Goal: Task Accomplishment & Management: Complete application form

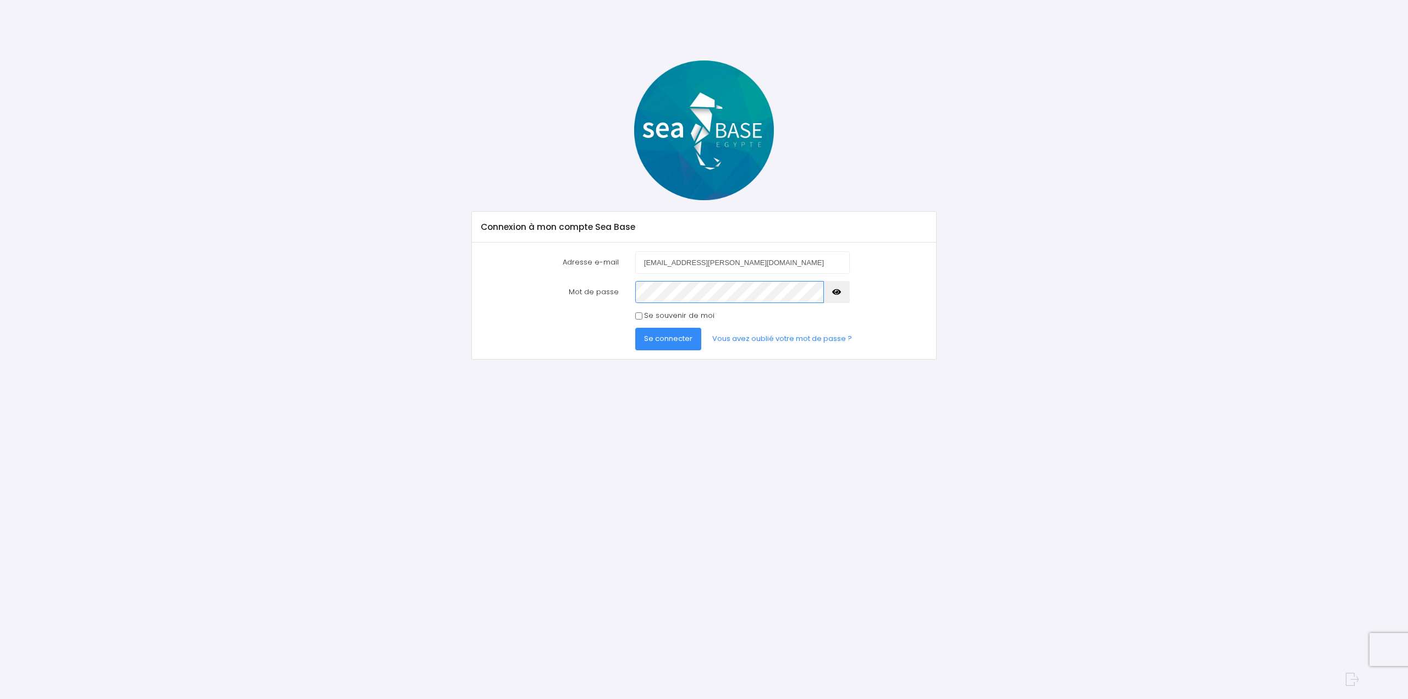
click at [635, 328] on button "Se connecter" at bounding box center [668, 339] width 66 height 22
click at [844, 307] on button "button" at bounding box center [836, 302] width 26 height 22
click at [671, 353] on span "Se connecter" at bounding box center [668, 349] width 48 height 10
click at [831, 310] on button "button" at bounding box center [836, 302] width 26 height 22
click at [665, 350] on span "Se connecter" at bounding box center [668, 349] width 48 height 10
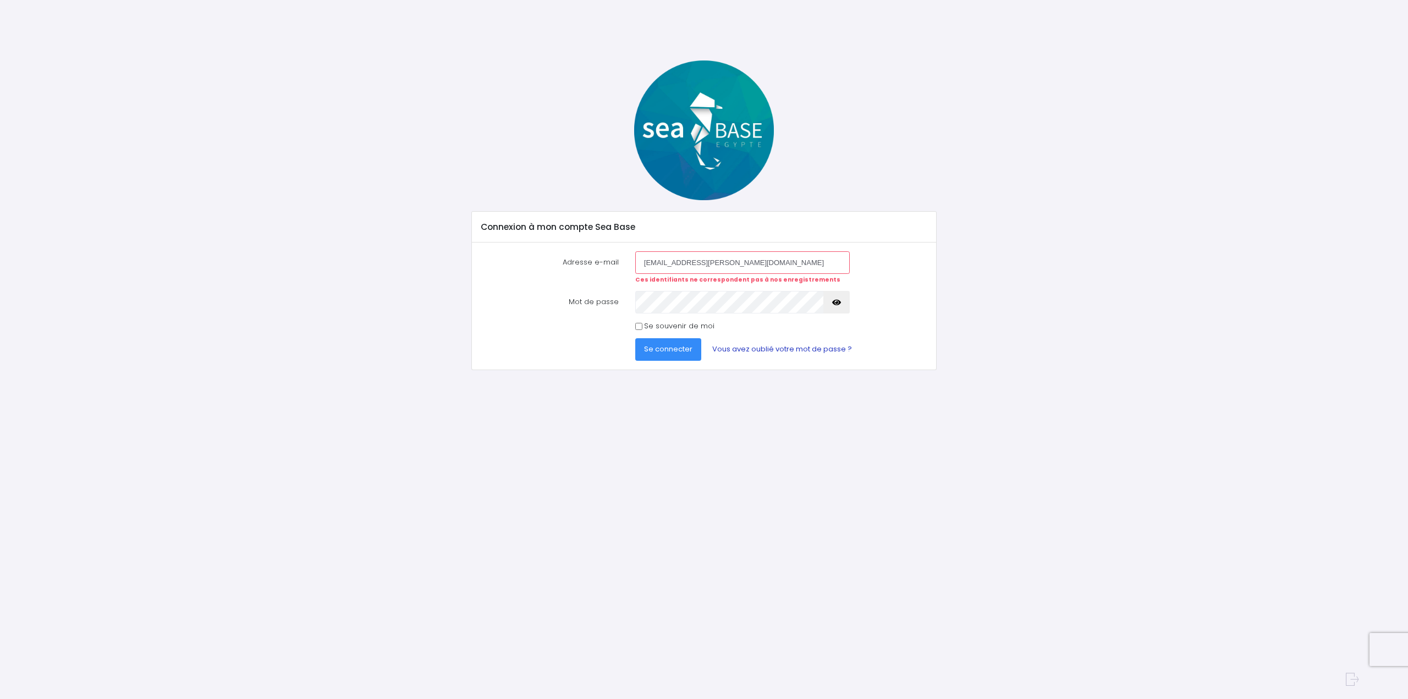
click at [725, 340] on link "Vous avez oublié votre mot de passe ?" at bounding box center [781, 349] width 157 height 22
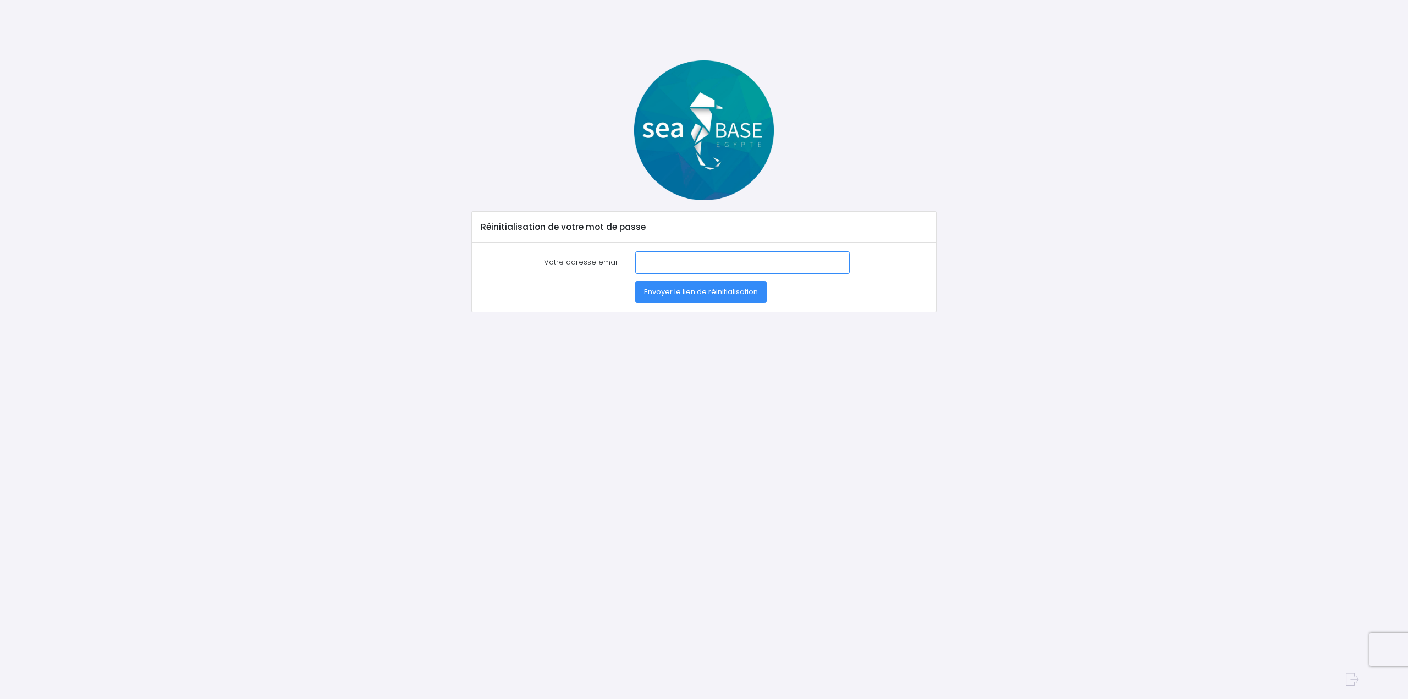
click at [689, 272] on input "Votre adresse email" at bounding box center [742, 262] width 214 height 22
type input "florent.devaux@cpe.fr"
click at [704, 300] on button "Envoyer le lien de réinitialisation" at bounding box center [700, 292] width 131 height 22
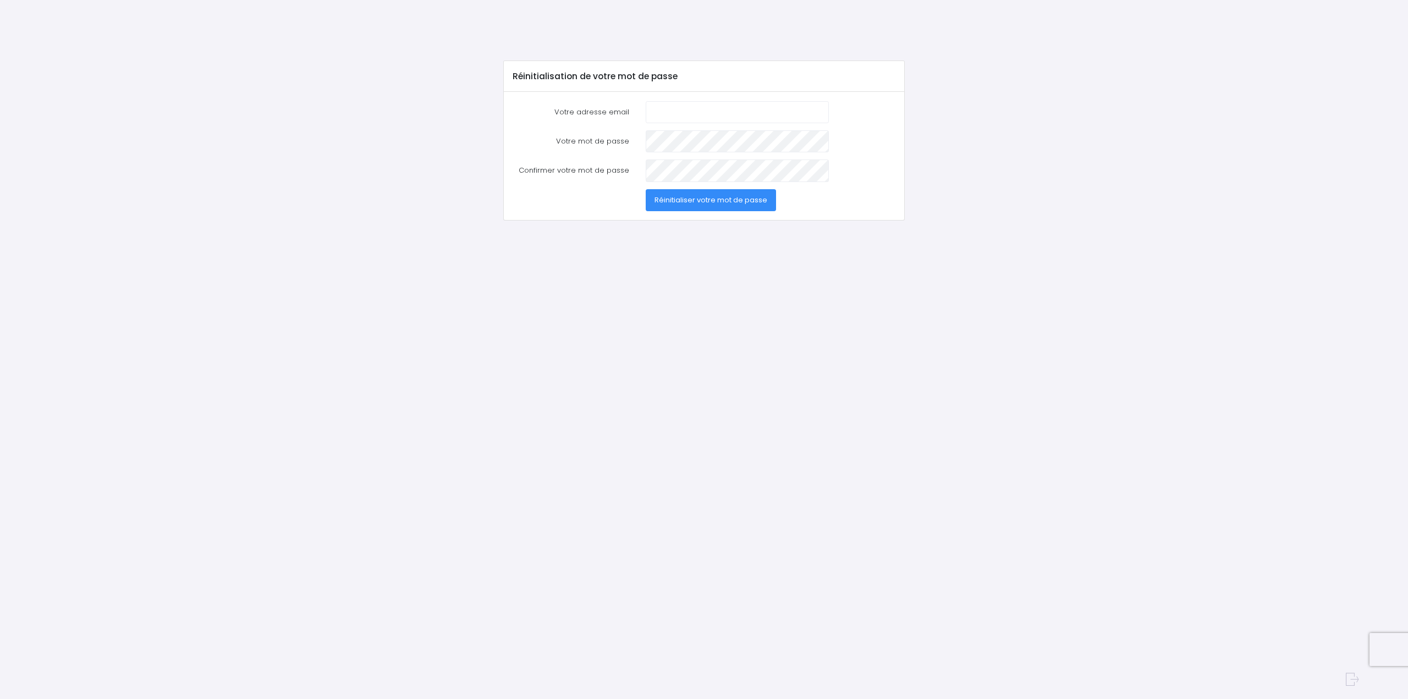
click at [676, 107] on input "Votre adresse email" at bounding box center [737, 112] width 183 height 22
click at [712, 116] on input "Votre adresse email" at bounding box center [737, 112] width 183 height 22
type input "florent.devaux@cpe.fr"
click at [596, 158] on form "Votre adresse email florent.devaux@cpe.fr Votre mot de passe Confirmer votre mo…" at bounding box center [704, 156] width 383 height 110
click at [592, 185] on form "Votre adresse email florent.devaux@cpe.fr Votre mot de passe Confirmer votre mo…" at bounding box center [704, 156] width 383 height 110
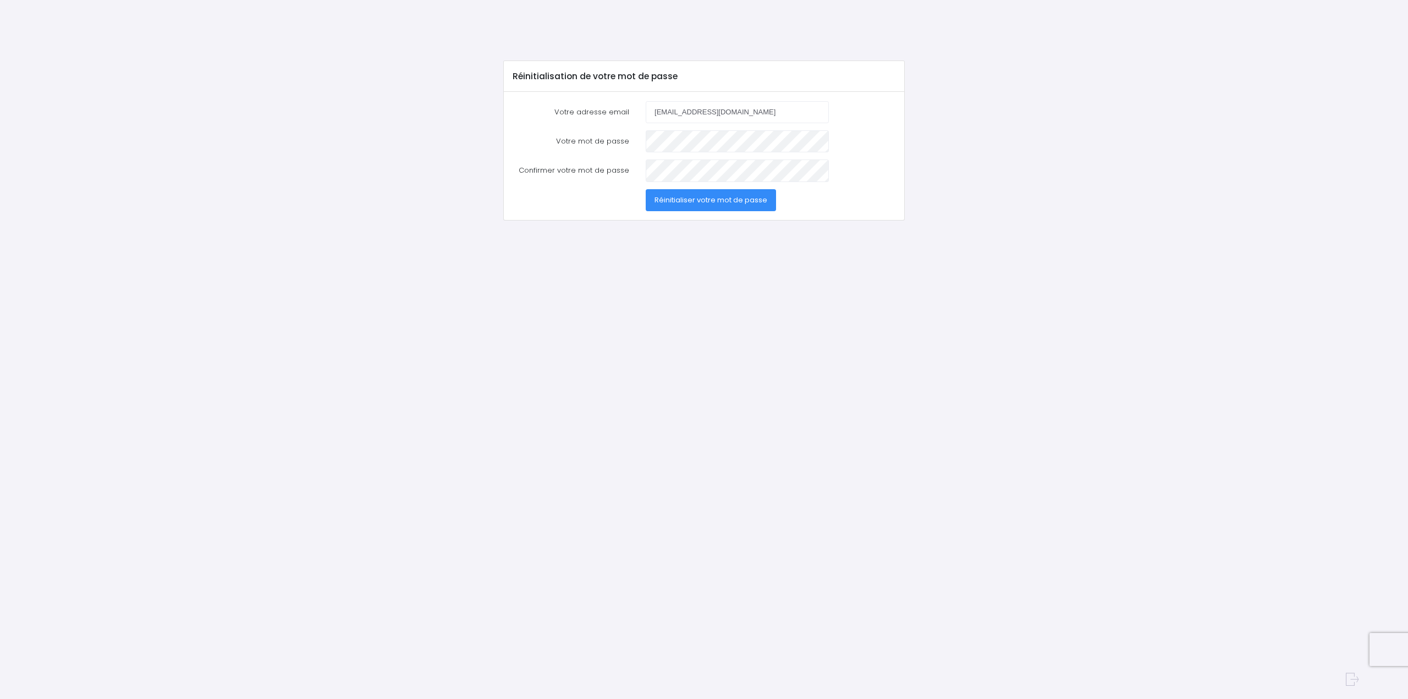
click at [659, 197] on span "Réinitialiser votre mot de passe" at bounding box center [710, 200] width 113 height 10
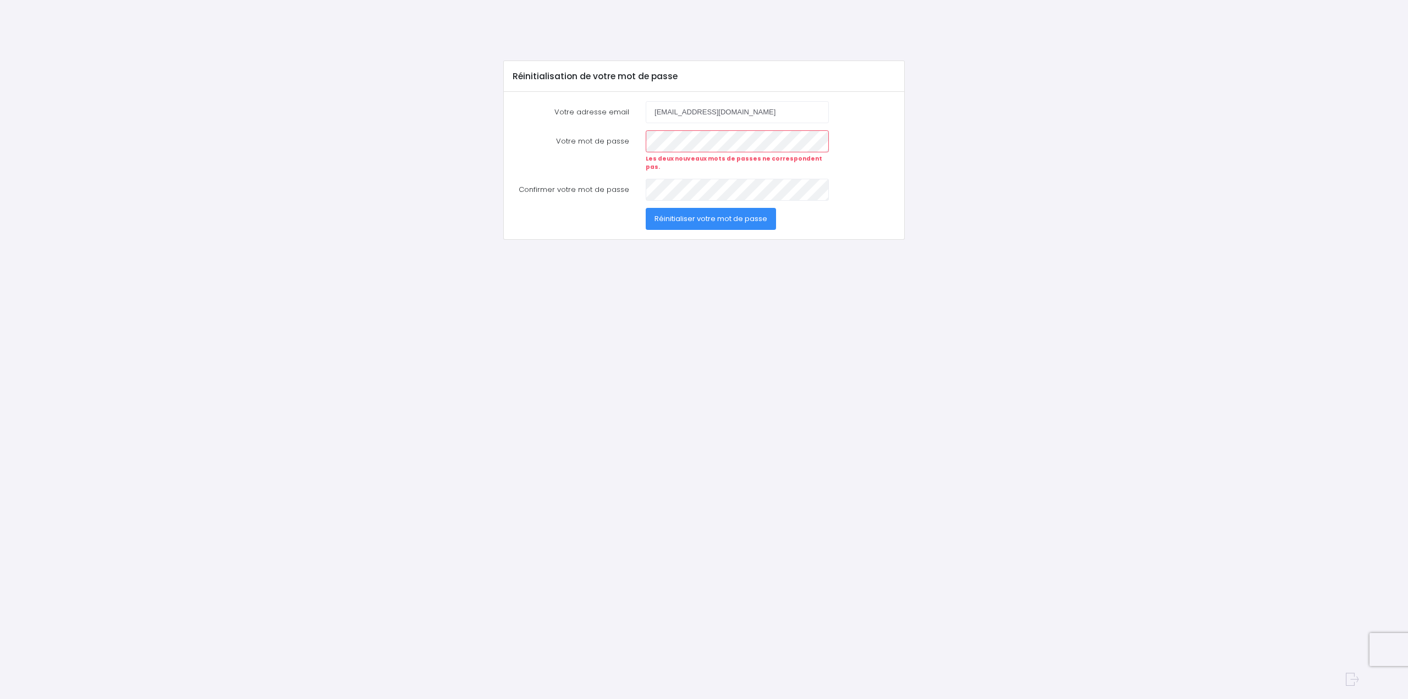
click at [699, 125] on form "Votre adresse email [EMAIL_ADDRESS][DOMAIN_NAME] Votre mot de passe Les deux no…" at bounding box center [704, 165] width 383 height 129
click at [709, 213] on span "Réinitialiser votre mot de passe" at bounding box center [710, 218] width 113 height 10
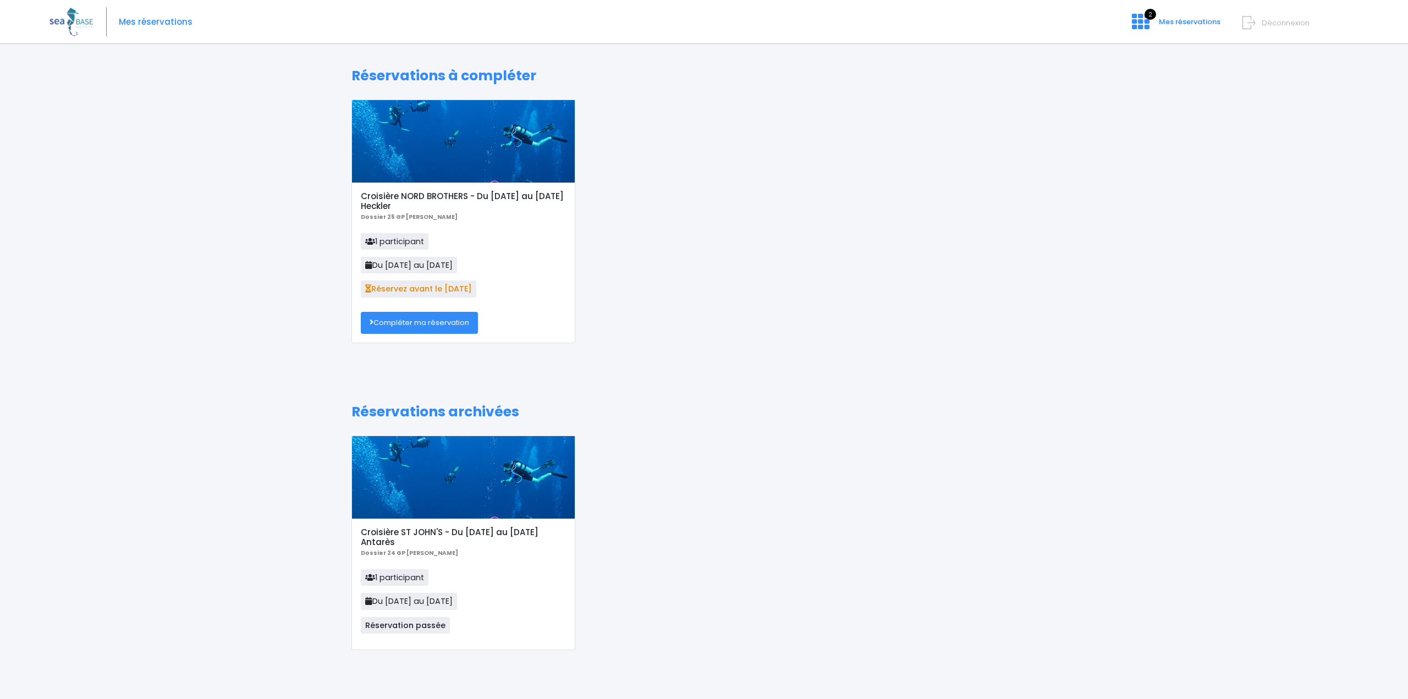
click at [443, 322] on link "Compléter ma réservation" at bounding box center [419, 323] width 117 height 22
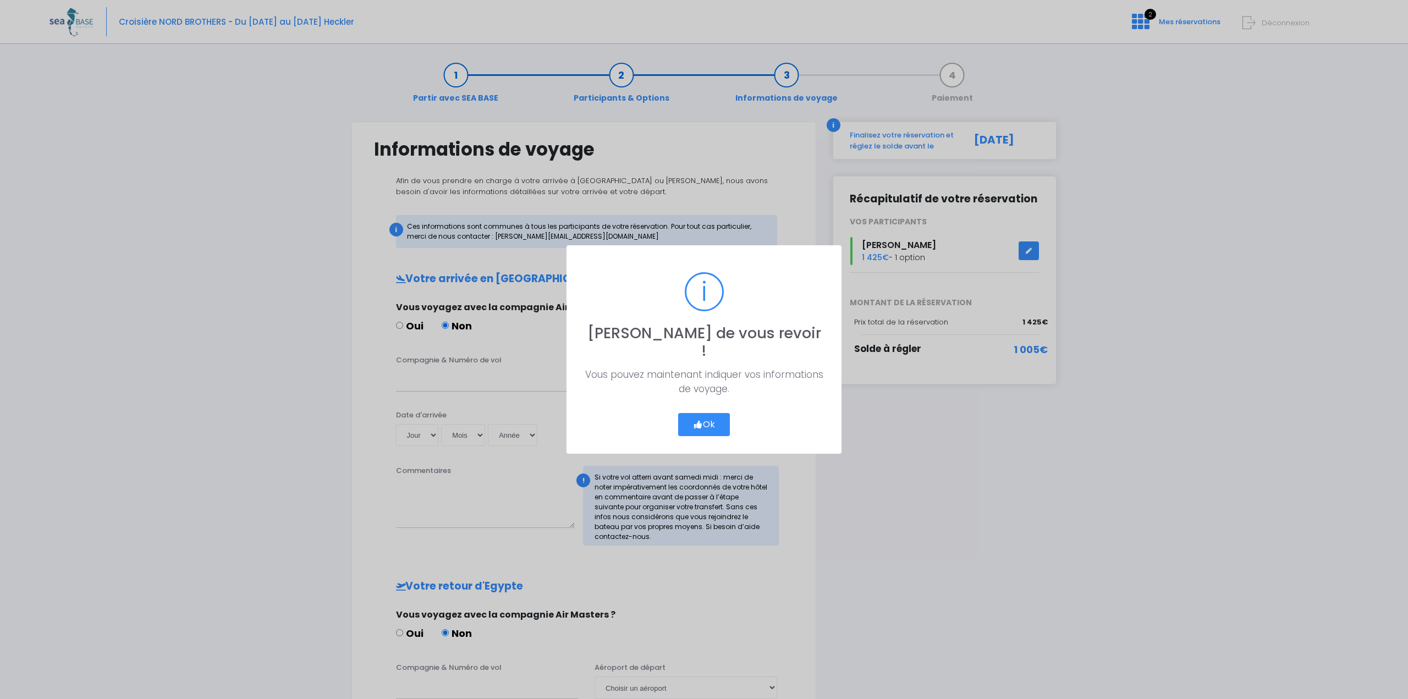
click at [712, 413] on button "Ok" at bounding box center [704, 424] width 52 height 23
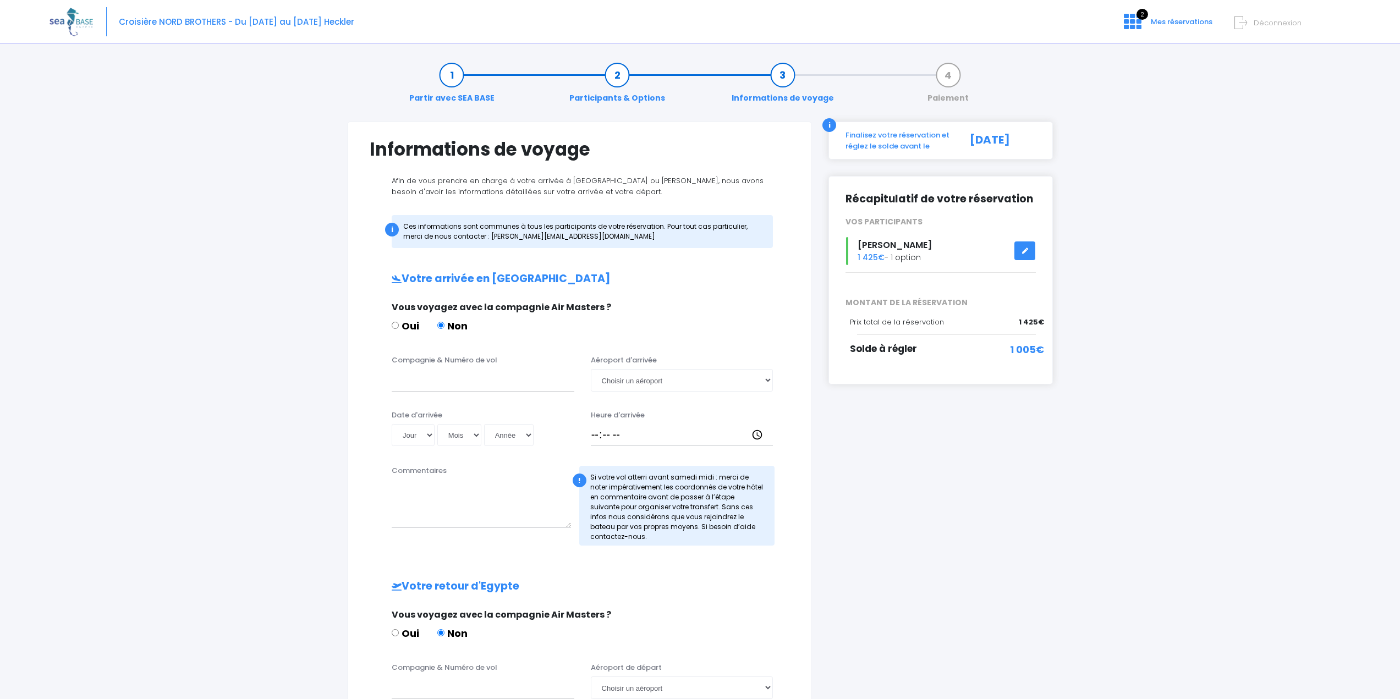
click at [641, 393] on div "Compagnie & Numéro de vol Aéroport d'arrivée Choisir un aéroport Hurghada Marsa…" at bounding box center [579, 376] width 436 height 43
click at [647, 385] on select "Choisir un aéroport Hurghada Marsa Alam" at bounding box center [682, 380] width 183 height 22
select select "Hurghada"
click at [591, 369] on select "Choisir un aéroport Hurghada Marsa Alam" at bounding box center [682, 380] width 183 height 22
click at [482, 388] on input "Compagnie & Numéro de vol" at bounding box center [483, 380] width 183 height 22
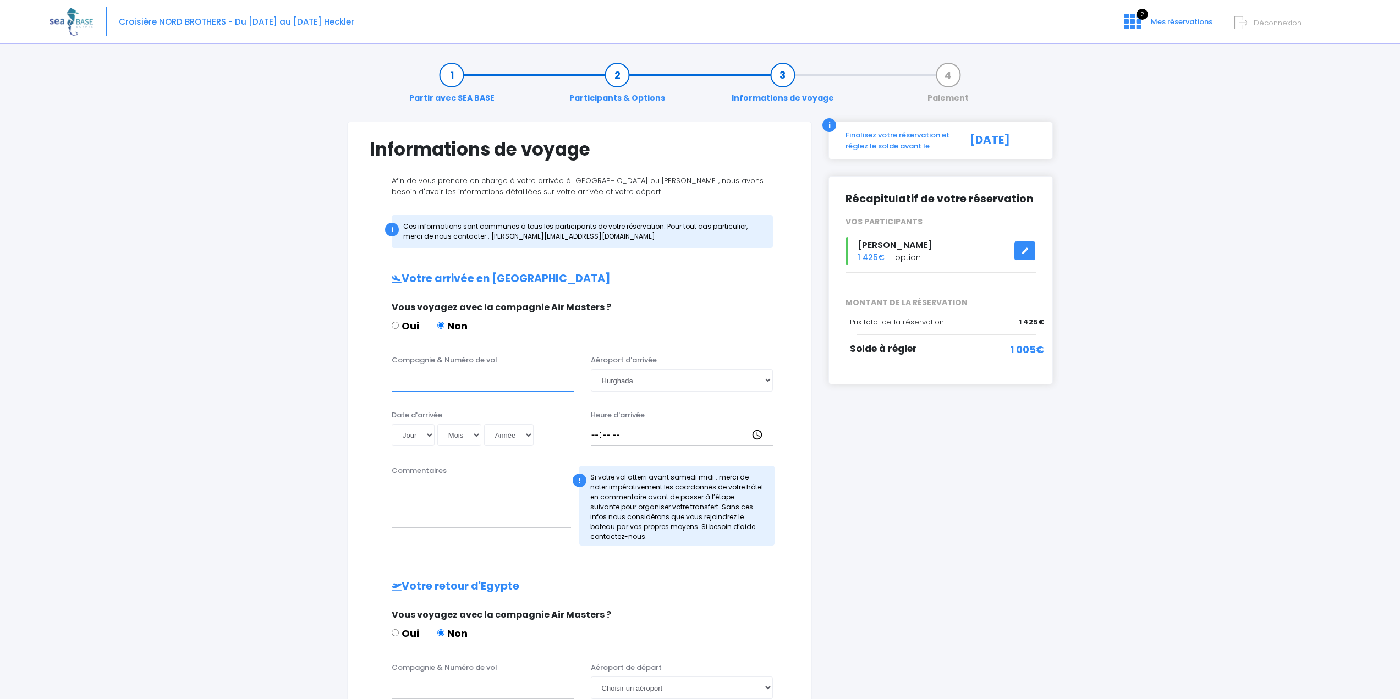
click at [437, 387] on input "Compagnie & Numéro de vol" at bounding box center [483, 380] width 183 height 22
click at [455, 376] on input "Compagnie & Numéro de vol" at bounding box center [483, 380] width 183 height 22
type input "Transavia, TO8066"
click at [597, 431] on input "Heure d'arrivée" at bounding box center [682, 435] width 183 height 22
type input "18:30"
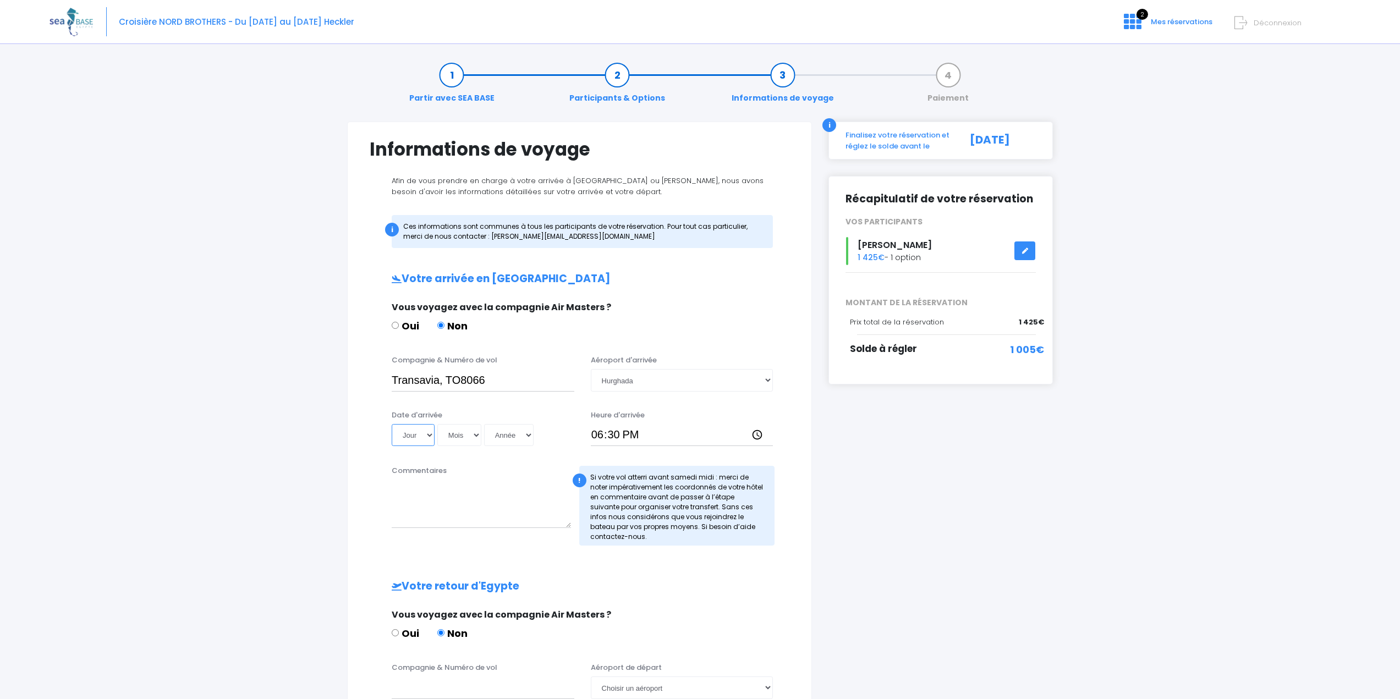
click at [402, 433] on select "Jour 01 02 03 04 05 06 07 08 09 10 11 12 13 14 15 16 17 18 19 20 21 22 23 24 25…" at bounding box center [413, 435] width 43 height 22
select select "01"
click at [392, 424] on select "Jour 01 02 03 04 05 06 07 08 09 10 11 12 13 14 15 16 17 18 19 20 21 22 23 24 25…" at bounding box center [413, 435] width 43 height 22
click at [465, 431] on select "Mois 01 02 03 04 05 06 07 08 09 10 11 12" at bounding box center [459, 435] width 44 height 22
select select "11"
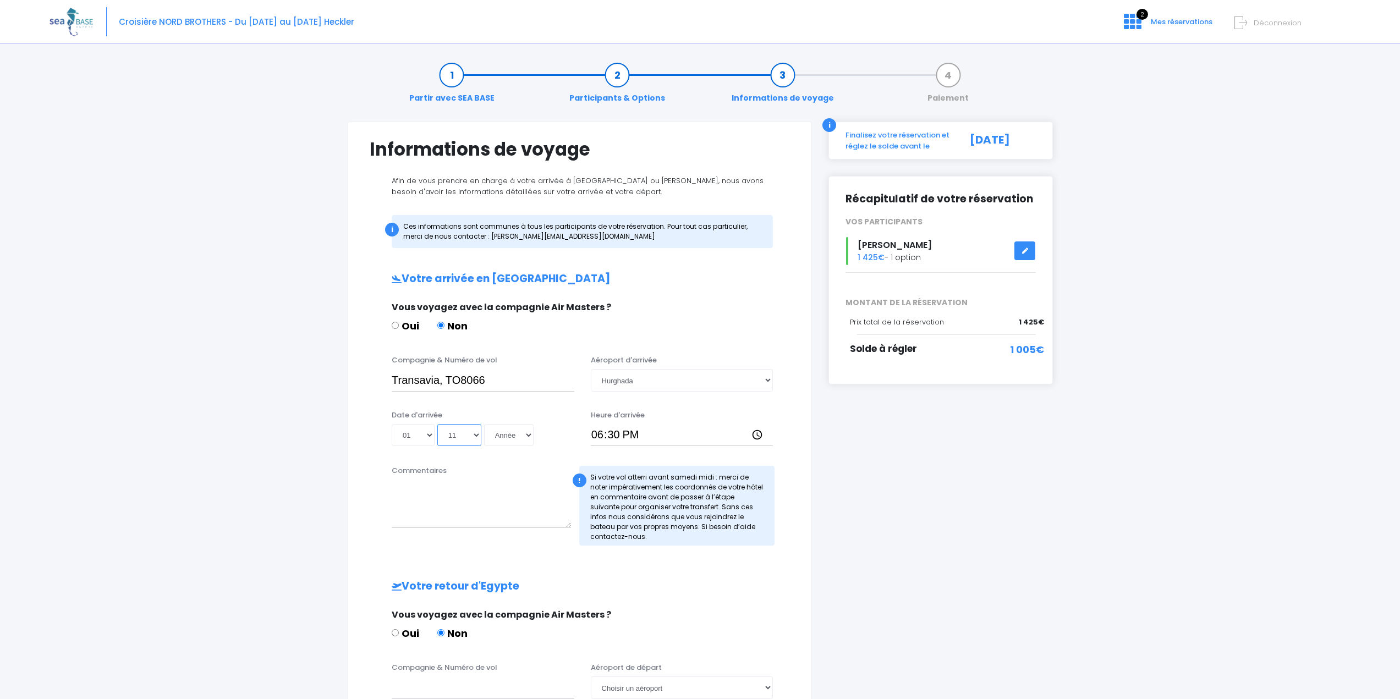
click at [437, 424] on select "Mois 01 02 03 04 05 06 07 08 09 10 11 12" at bounding box center [459, 435] width 44 height 22
click at [531, 437] on select "Année 2045 2044 2043 2042 2041 2040 2039 2038 2037 2036 2035 2034 2033 2032 203…" at bounding box center [508, 435] width 49 height 22
select select "2026"
click at [484, 424] on select "Année 2045 2044 2043 2042 2041 2040 2039 2038 2037 2036 2035 2034 2033 2032 203…" at bounding box center [508, 435] width 49 height 22
type input "2026-11-01"
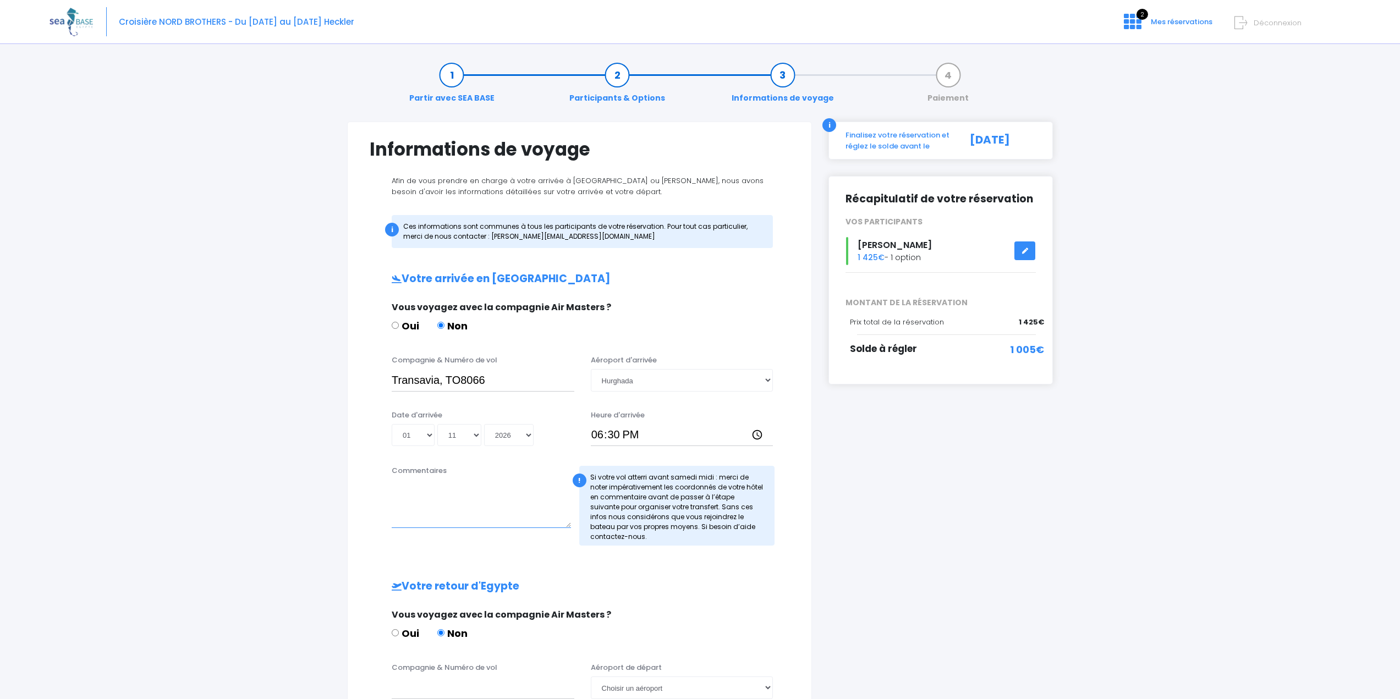
click at [465, 511] on textarea "Commentaires" at bounding box center [481, 504] width 179 height 48
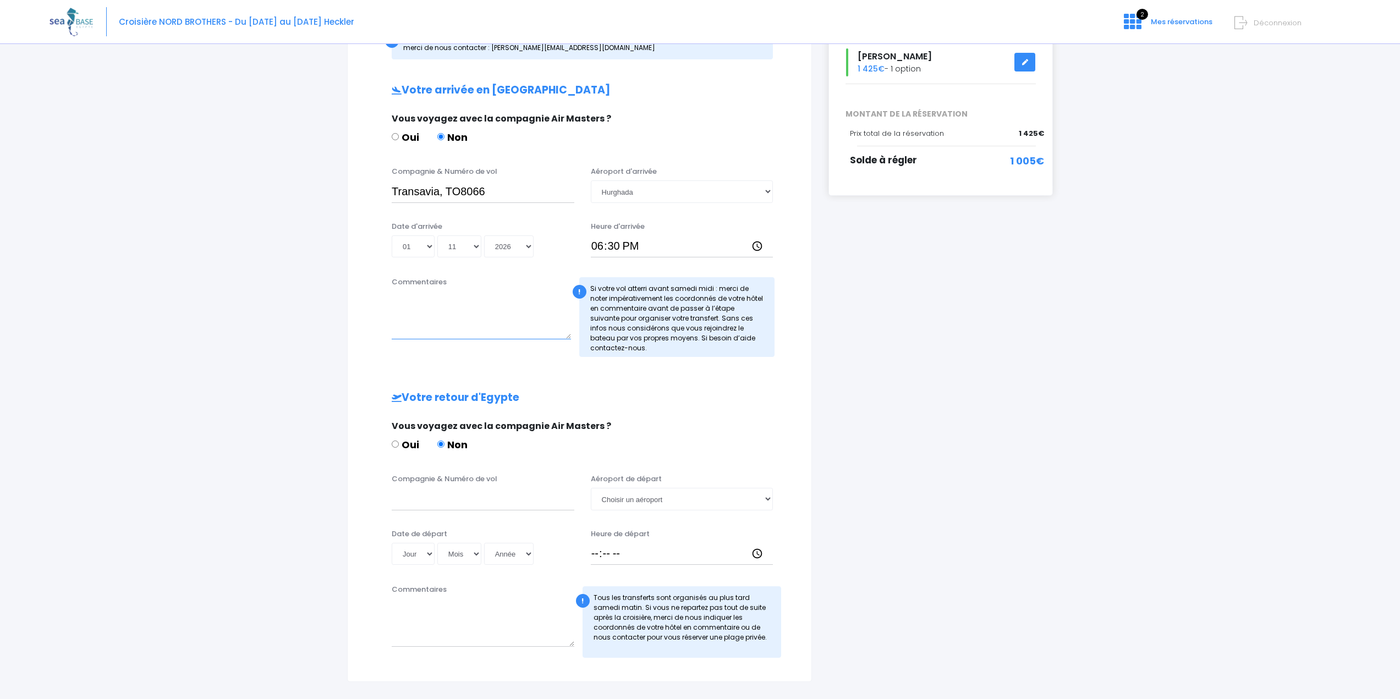
scroll to position [220, 0]
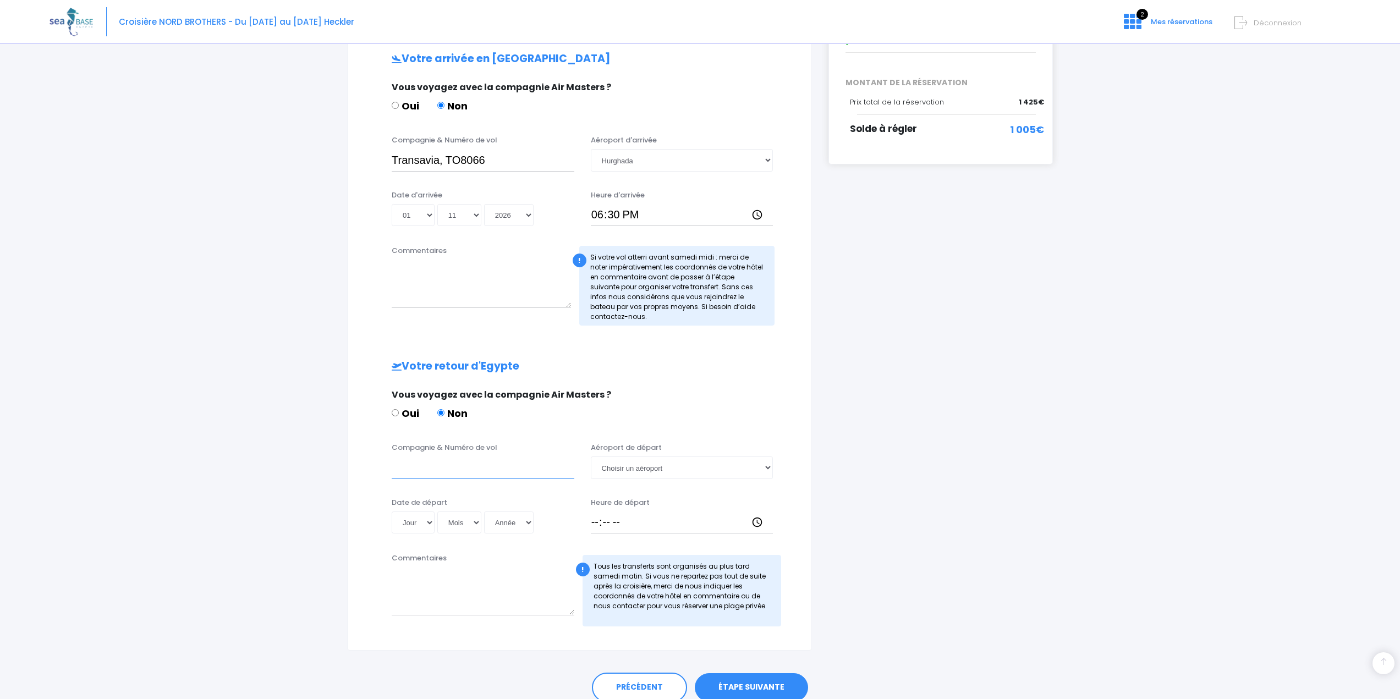
click at [443, 477] on input "Compagnie & Numéro de vol" at bounding box center [483, 467] width 183 height 22
click at [431, 471] on input "Transvaia" at bounding box center [483, 467] width 183 height 22
click at [481, 461] on input "Transavia" at bounding box center [483, 467] width 183 height 22
type input "Transavia, TO8067"
click at [610, 466] on select "Choisir un aéroport Hurghada Marsa Alam" at bounding box center [682, 467] width 183 height 22
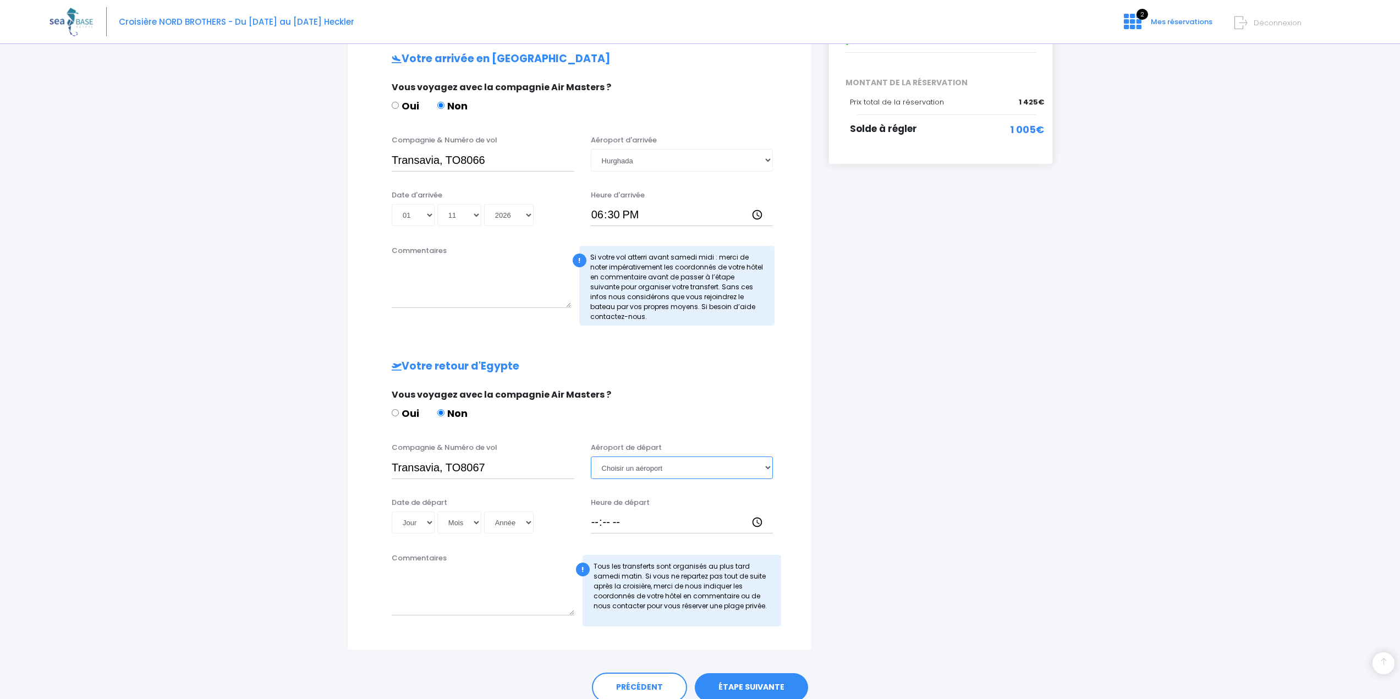
select select "Hurghada"
click at [591, 456] on select "Choisir un aéroport Hurghada Marsa Alam" at bounding box center [682, 467] width 183 height 22
click at [411, 533] on select "Jour 01 02 03 04 05 06 07 08 09 10 11 12 13 14 15 16 17 18 19 20 21 22 23 24 25…" at bounding box center [413, 522] width 43 height 22
select select "08"
click at [392, 511] on select "Jour 01 02 03 04 05 06 07 08 09 10 11 12 13 14 15 16 17 18 19 20 21 22 23 24 25…" at bounding box center [413, 522] width 43 height 22
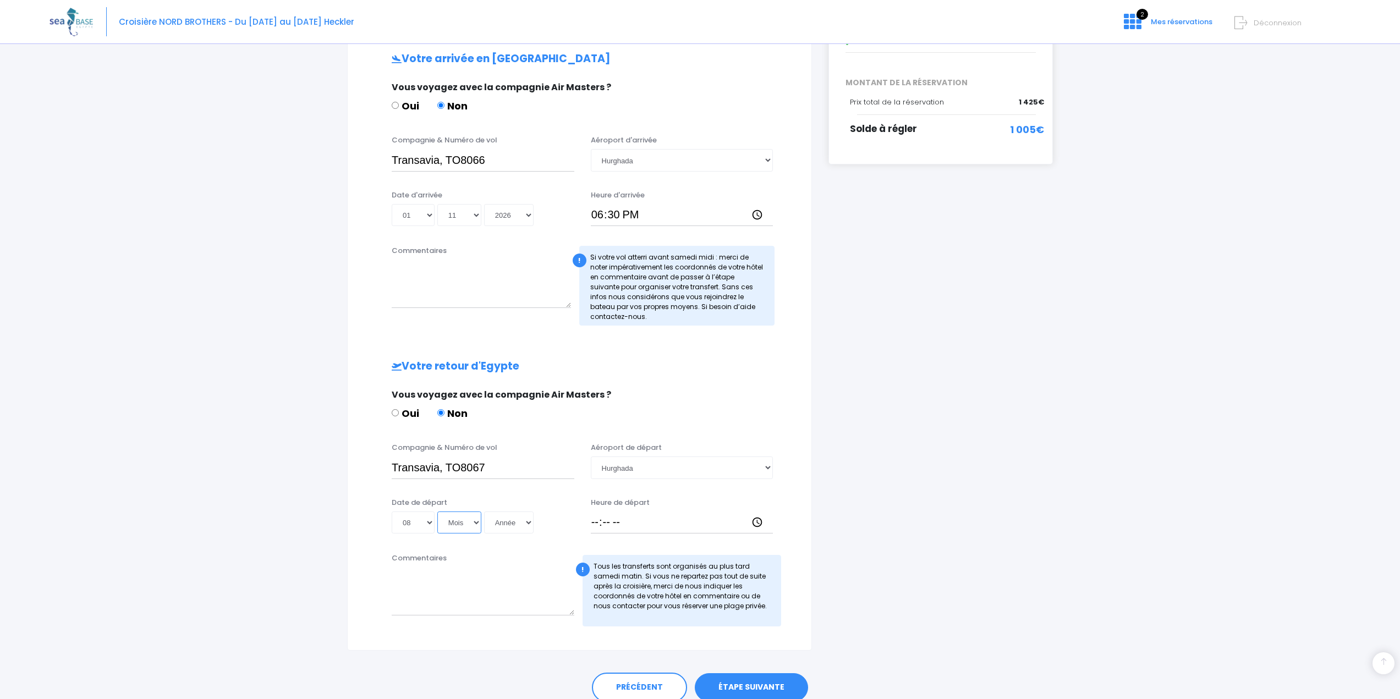
click at [456, 517] on select "Mois 01 02 03 04 05 06 07 08 09 10 11 12" at bounding box center [459, 522] width 44 height 22
select select "11"
click at [437, 511] on select "Mois 01 02 03 04 05 06 07 08 09 10 11 12" at bounding box center [459, 522] width 44 height 22
click at [510, 524] on select "Année 2045 2044 2043 2042 2041 2040 2039 2038 2037 2036 2035 2034 2033 2032 203…" at bounding box center [508, 522] width 49 height 22
select select "2028"
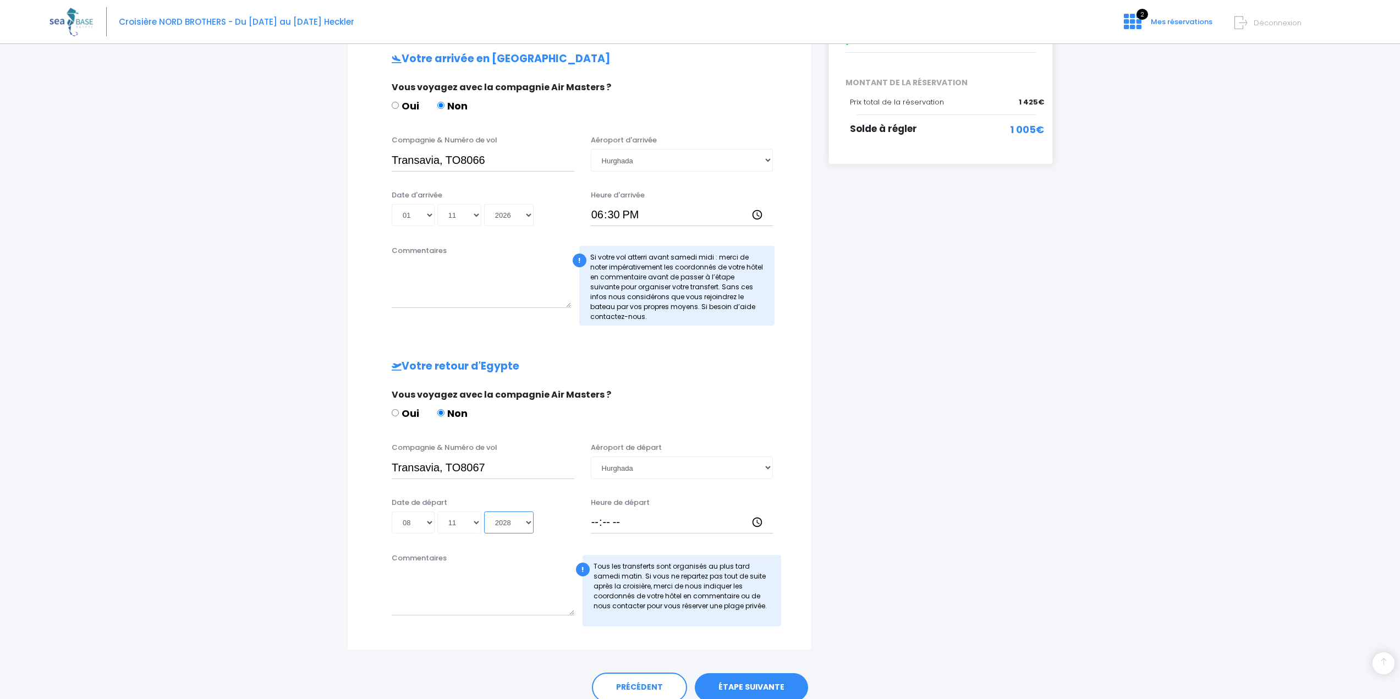
click at [484, 511] on select "Année 2045 2044 2043 2042 2041 2040 2039 2038 2037 2036 2035 2034 2033 2032 203…" at bounding box center [508, 522] width 49 height 22
type input "2028-11-08"
click at [532, 582] on textarea "Commentaires" at bounding box center [483, 591] width 183 height 48
click at [589, 522] on div "Heure de départ" at bounding box center [681, 515] width 199 height 37
click at [498, 522] on select "Année 2045 2044 2043 2042 2041 2040 2039 2038 2037 2036 2035 2034 2033 2032 203…" at bounding box center [508, 522] width 49 height 22
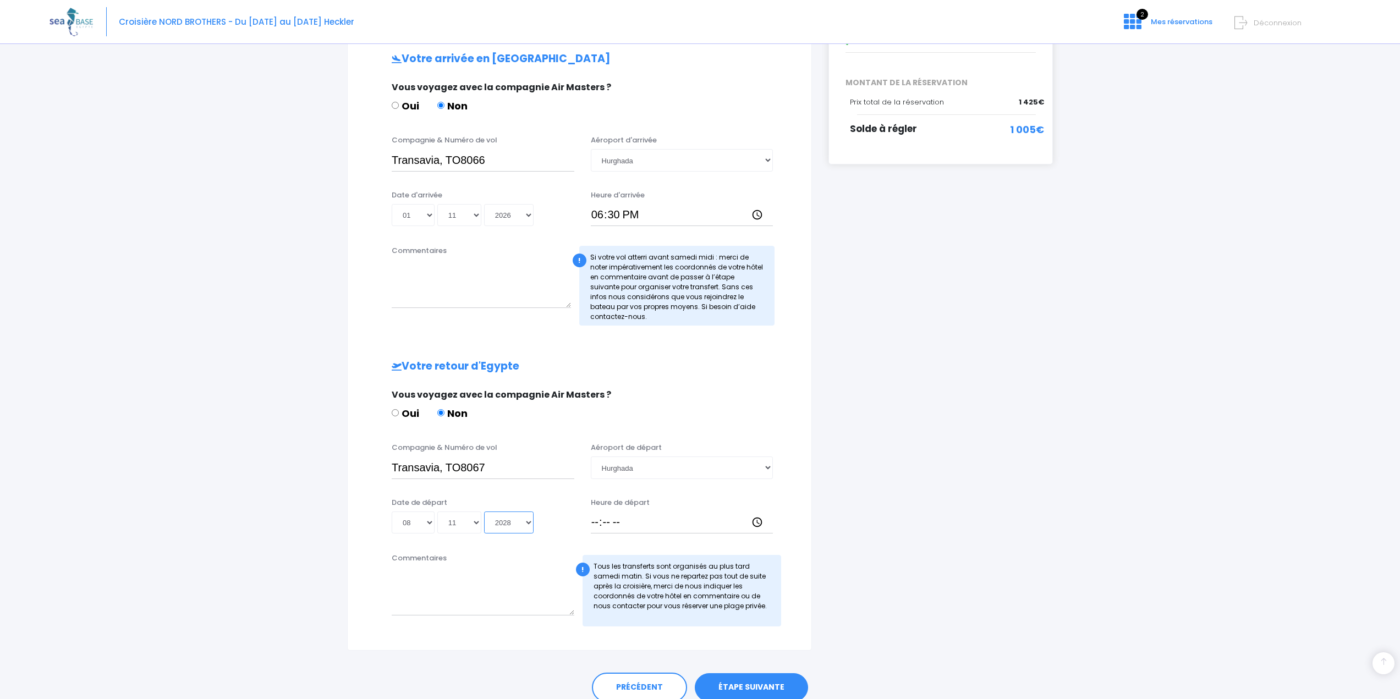
select select "2026"
click at [484, 511] on select "Année 2045 2044 2043 2042 2041 2040 2039 2038 2037 2036 2035 2034 2033 2032 203…" at bounding box center [508, 522] width 49 height 22
type input "2026-11-08"
click at [635, 522] on input "Heure de départ" at bounding box center [682, 522] width 183 height 22
click at [591, 521] on input "Heure de départ" at bounding box center [682, 522] width 183 height 22
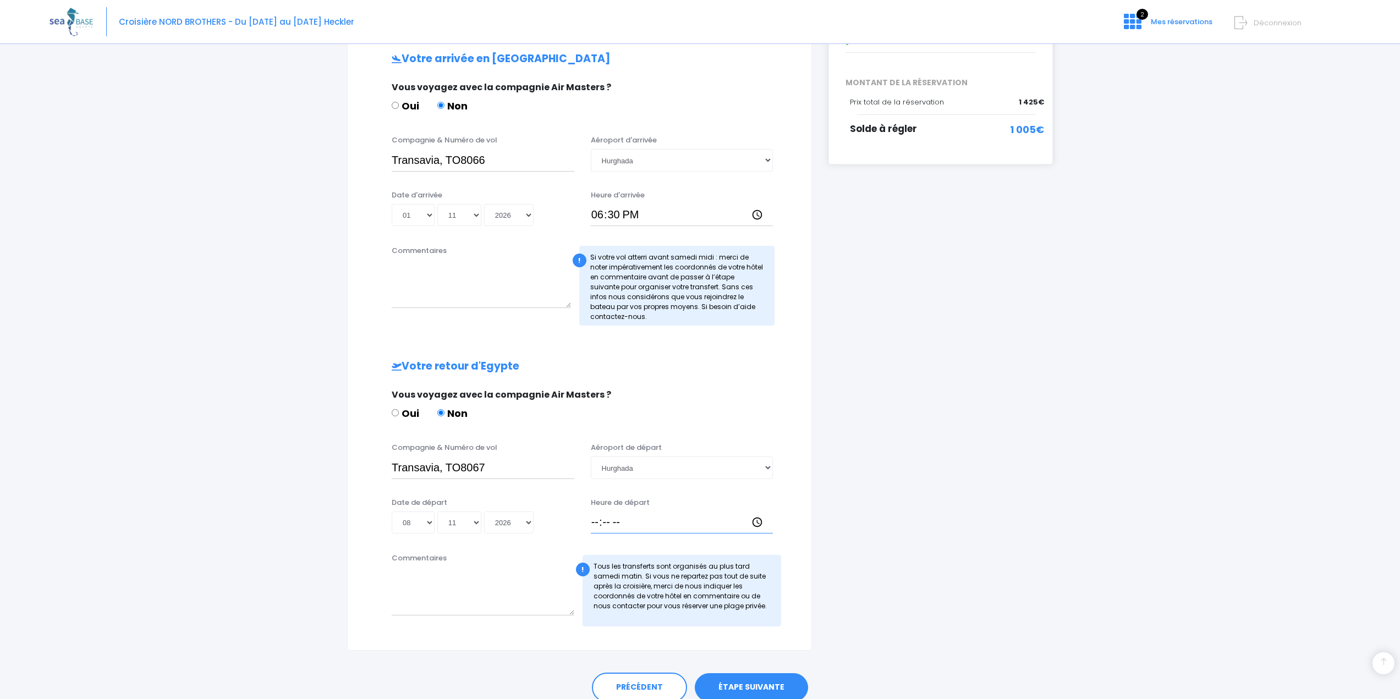
click at [591, 521] on input "Heure de départ" at bounding box center [682, 522] width 183 height 22
type input "23:35"
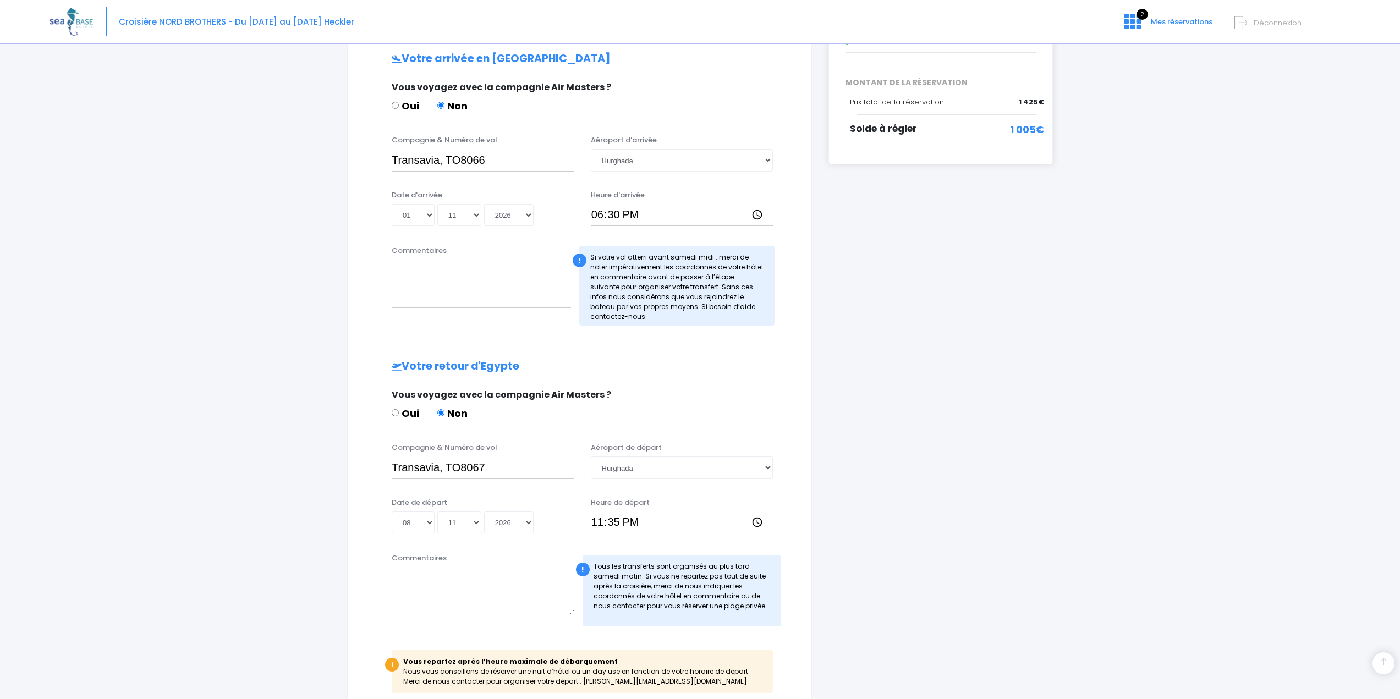
click at [674, 344] on div "Votre arrivée en Egypte Vous voyagez avec la compagnie Air Masters ? Oui Non Co…" at bounding box center [580, 373] width 420 height 640
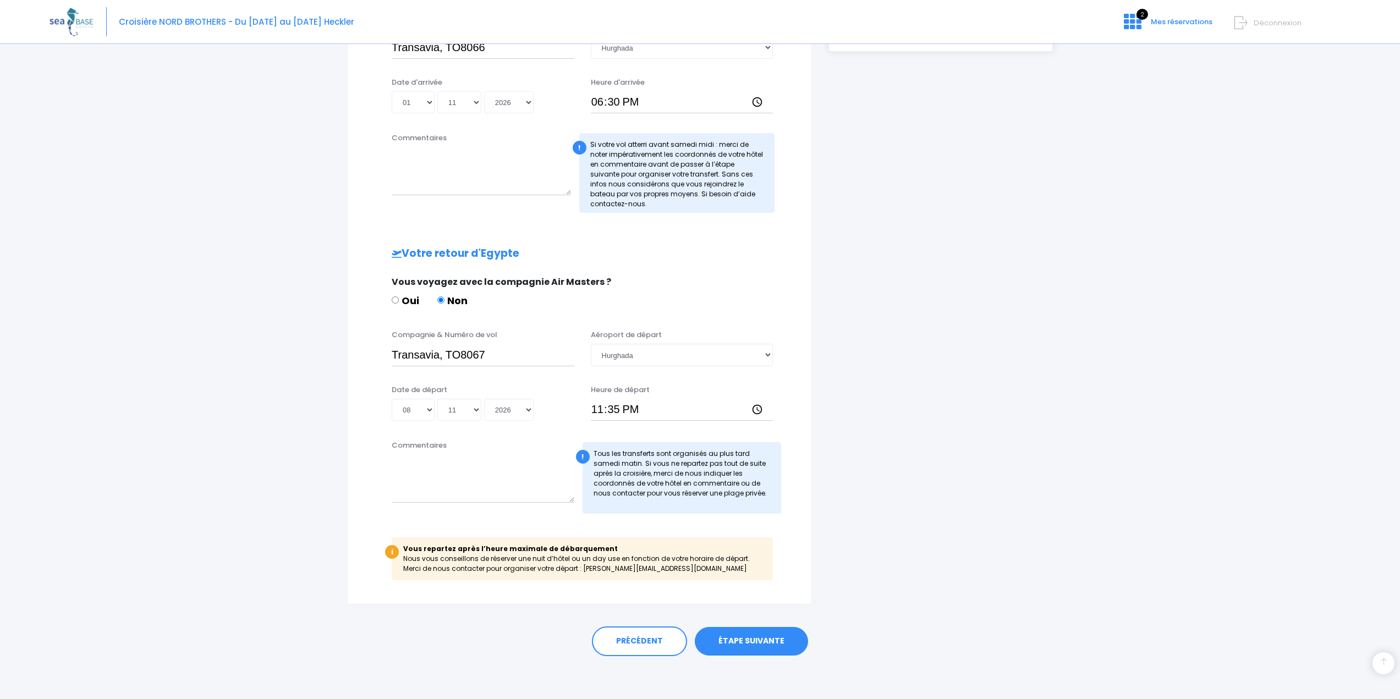
scroll to position [4, 0]
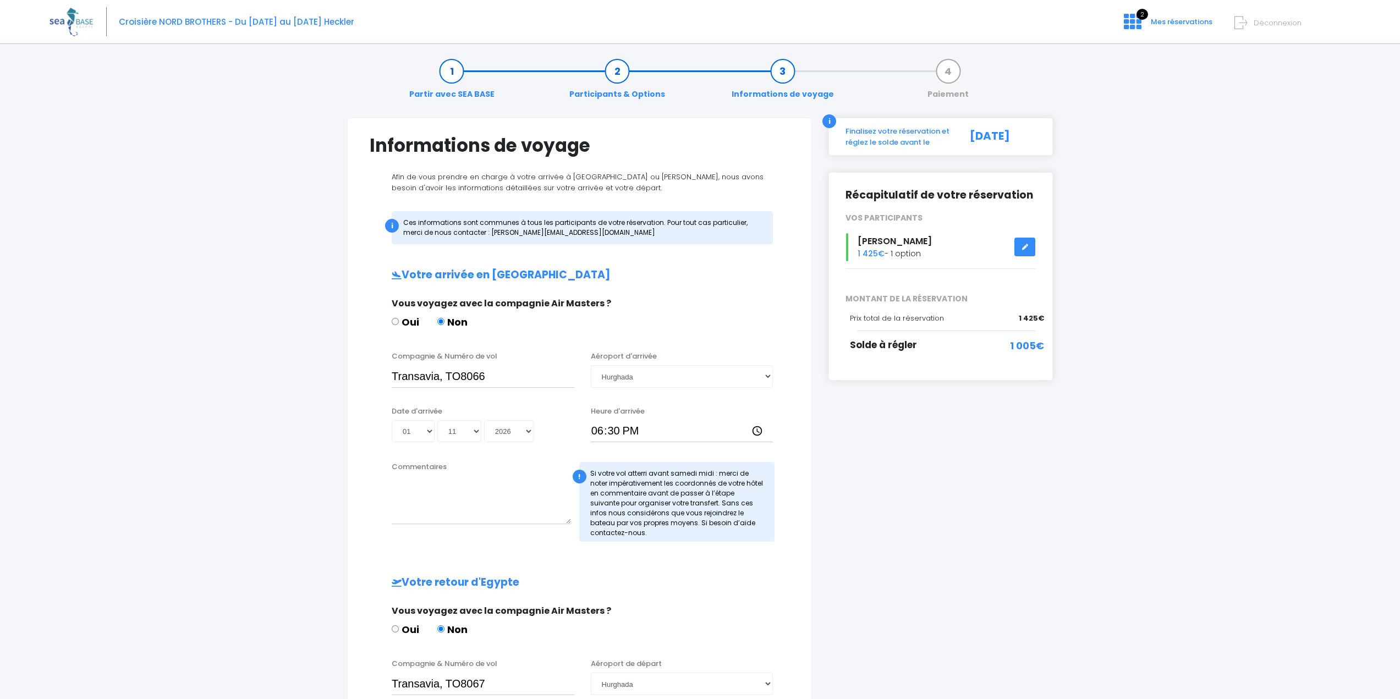
click at [621, 71] on link "Participants & Options" at bounding box center [617, 82] width 107 height 35
click at [1021, 250] on link at bounding box center [1024, 247] width 21 height 19
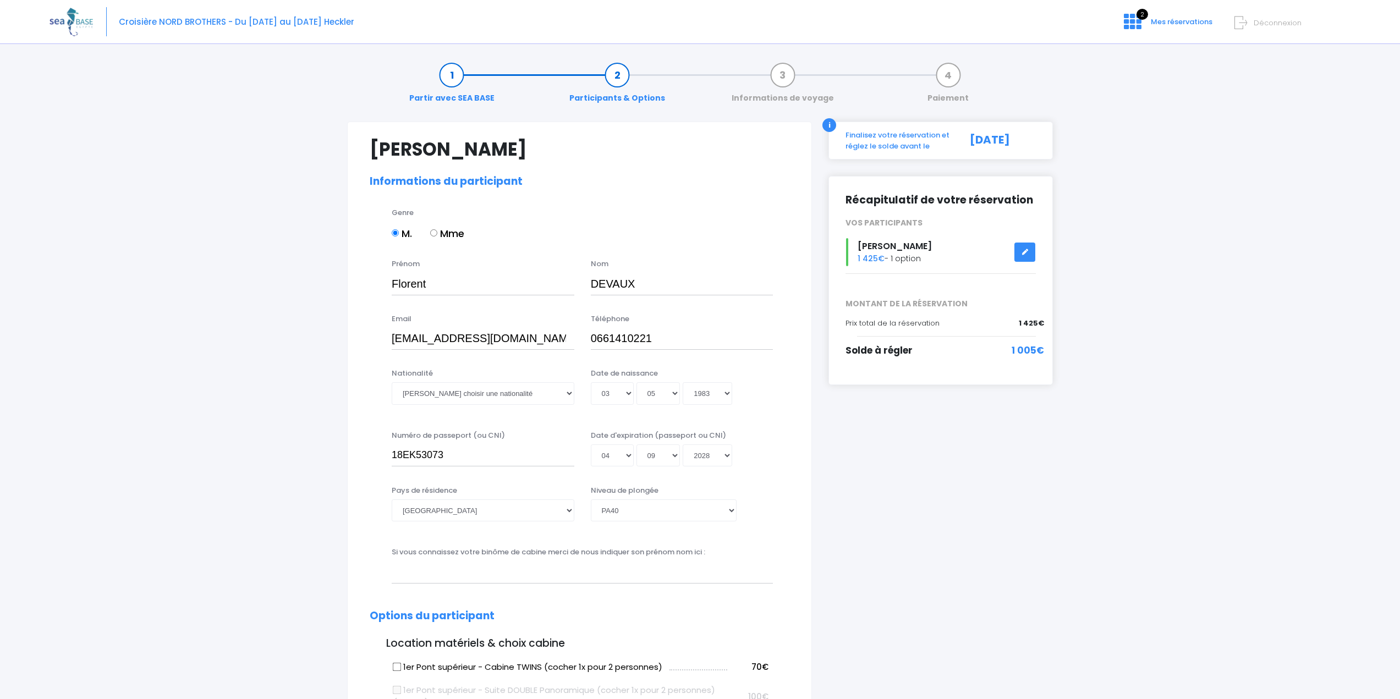
select select "PA40"
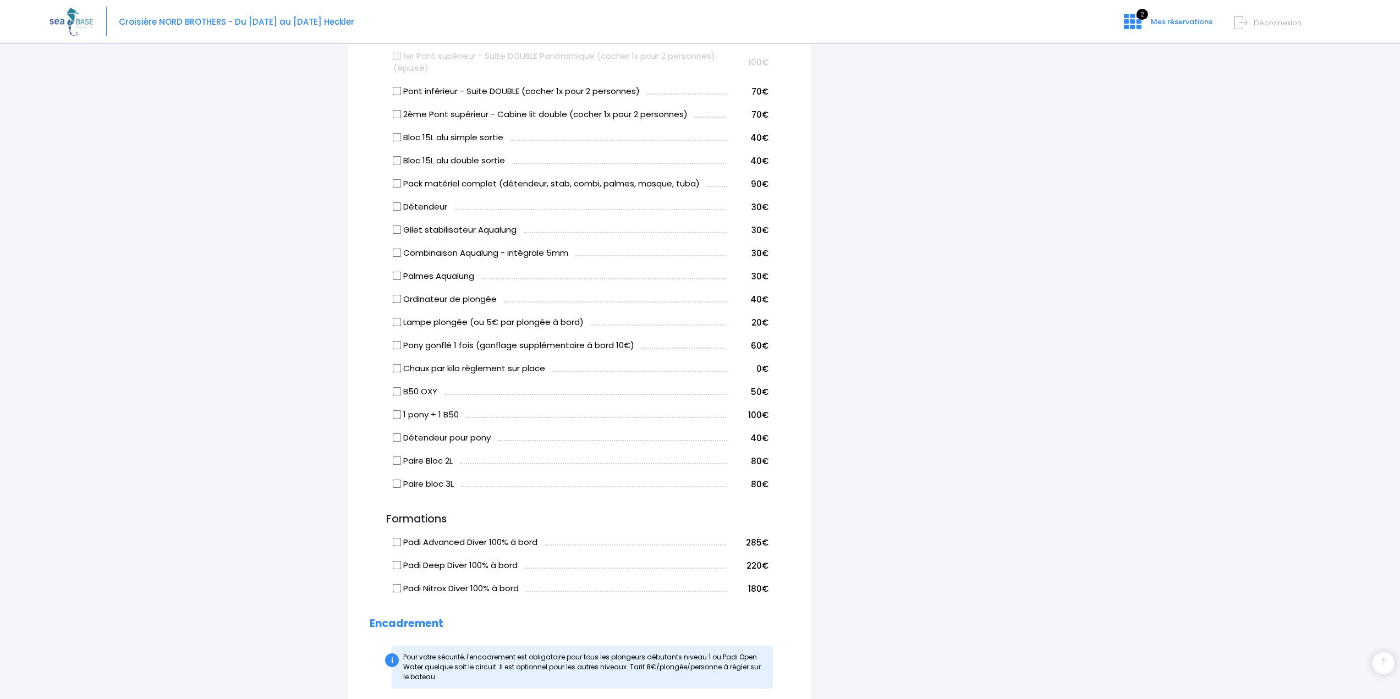
scroll to position [605, 0]
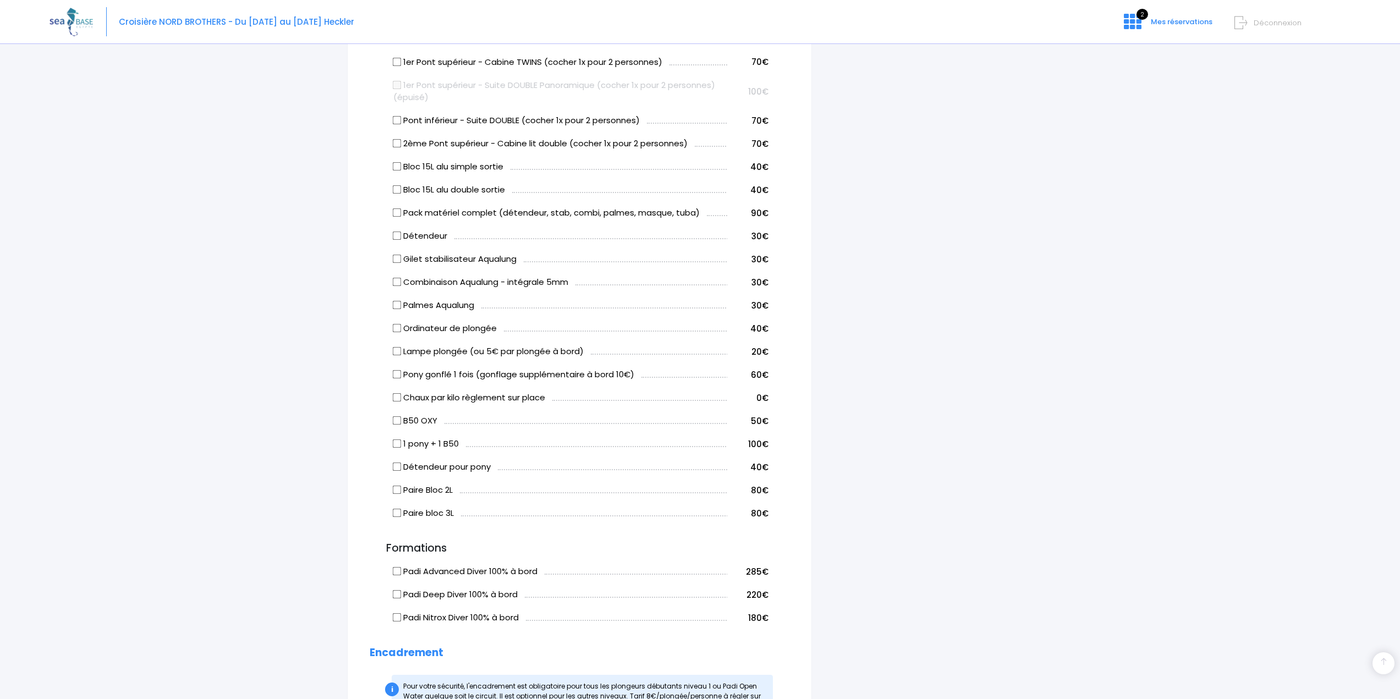
click at [395, 279] on input "Combinaison Aqualung - intégrale 5mm" at bounding box center [397, 282] width 9 height 9
checkbox input "true"
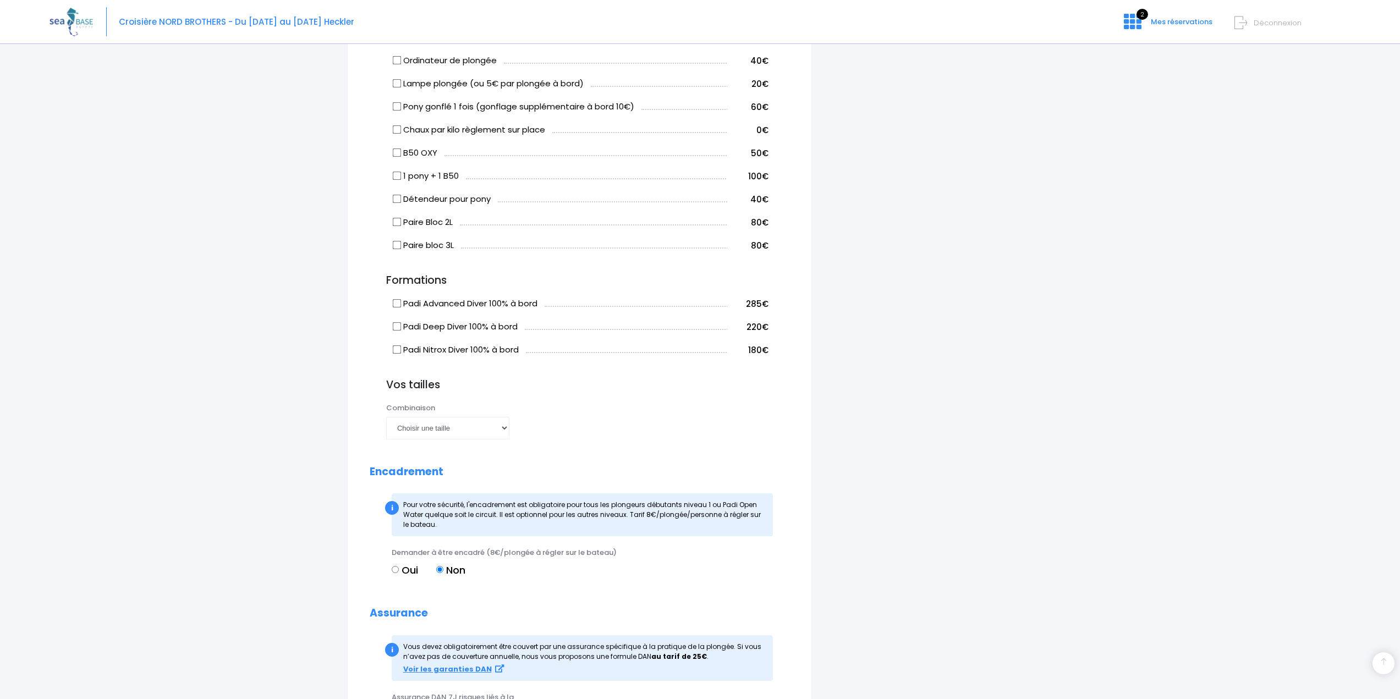
scroll to position [880, 0]
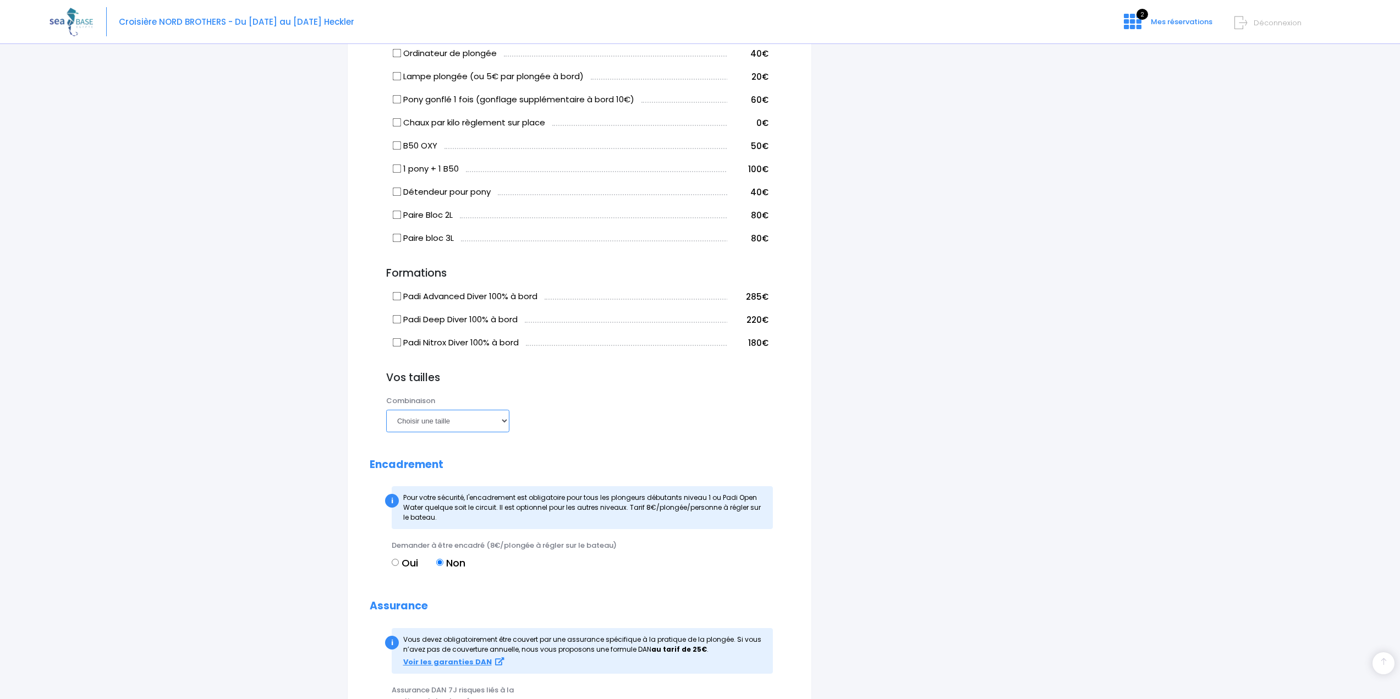
drag, startPoint x: 484, startPoint y: 423, endPoint x: 482, endPoint y: 428, distance: 6.1
click at [484, 423] on select "Choisir une taille XS S M ML L XL XXL" at bounding box center [447, 421] width 123 height 22
select select "L"
click at [386, 410] on select "Choisir une taille XS S M ML L XL XXL" at bounding box center [447, 421] width 123 height 22
click at [618, 416] on div "Palmes Choisir une taille 36/37 38/39 40/41 42/43 44/45 46/47 Combinaison Chois…" at bounding box center [588, 416] width 420 height 43
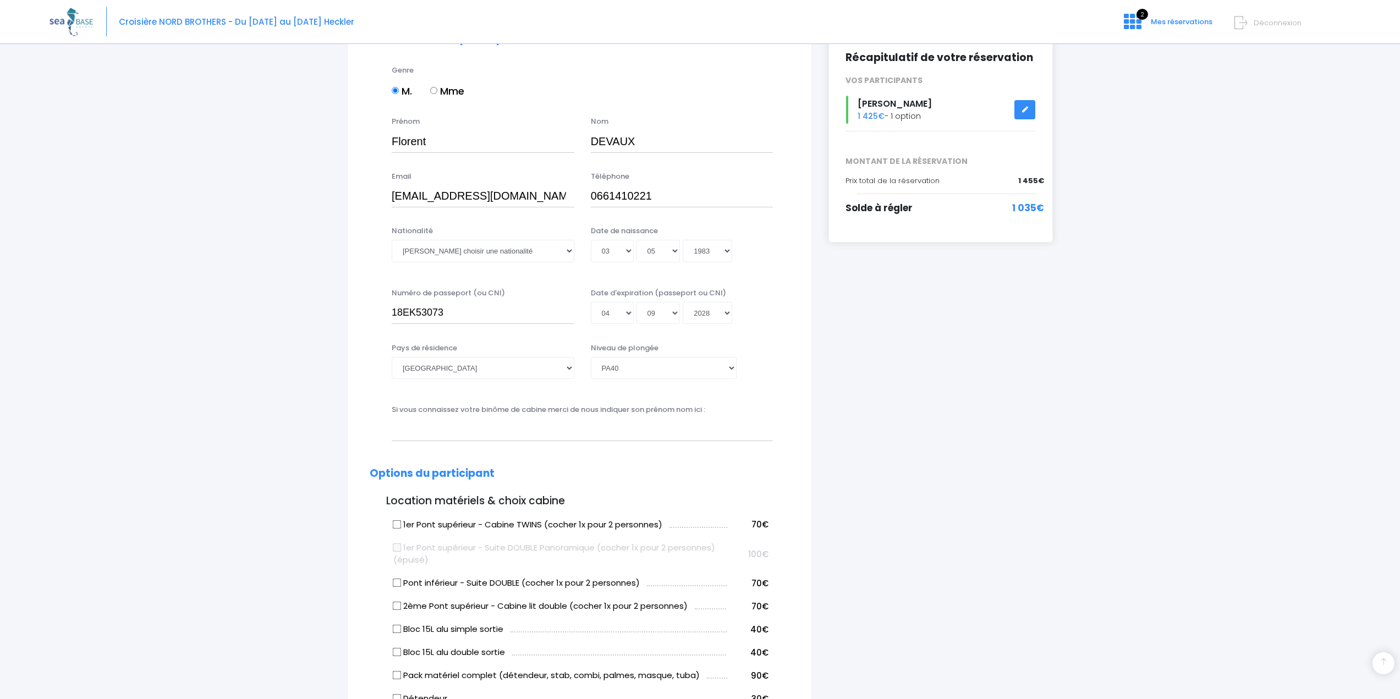
scroll to position [110, 0]
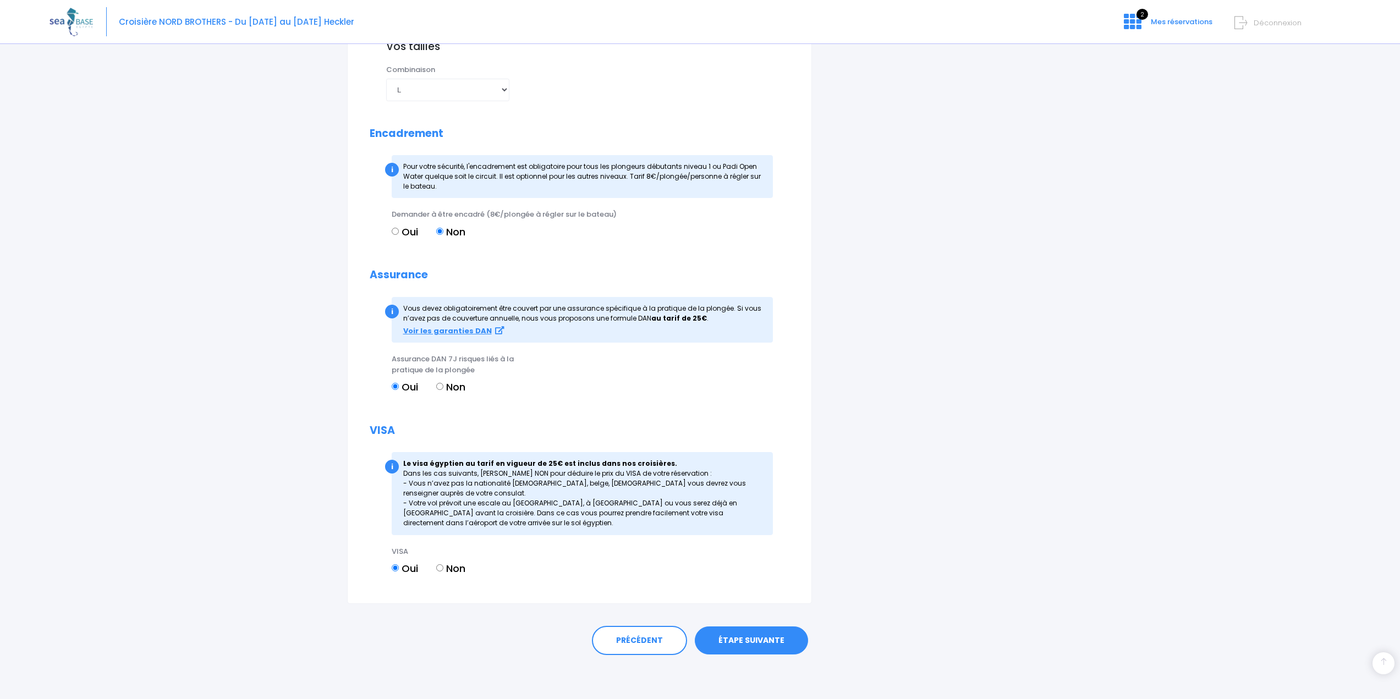
click at [792, 637] on link "ÉTAPE SUIVANTE" at bounding box center [751, 640] width 113 height 29
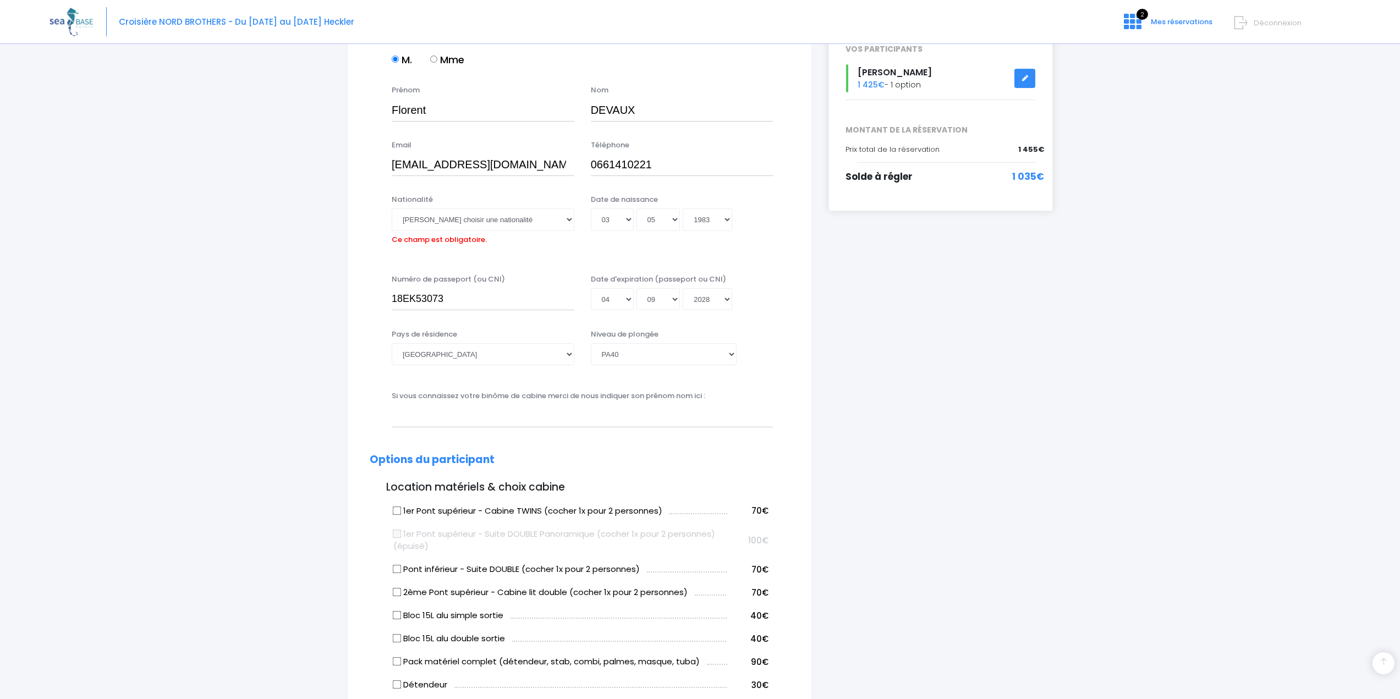
scroll to position [162, 0]
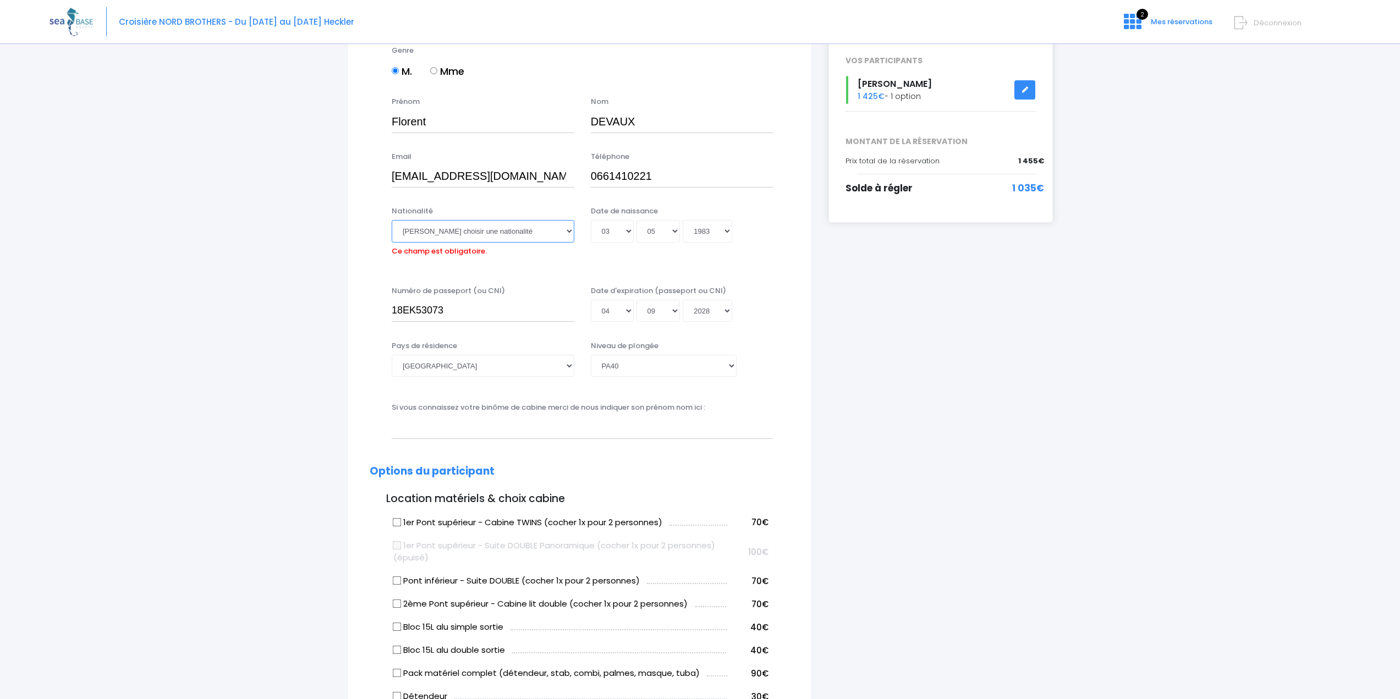
click at [520, 239] on select "Veuillez choisir une nationalité [DEMOGRAPHIC_DATA] Algerienne Allemande [GEOGR…" at bounding box center [483, 231] width 183 height 22
select select "Française"
click at [392, 220] on select "Veuillez choisir une nationalité [DEMOGRAPHIC_DATA] Algerienne Allemande [GEOGR…" at bounding box center [483, 231] width 183 height 22
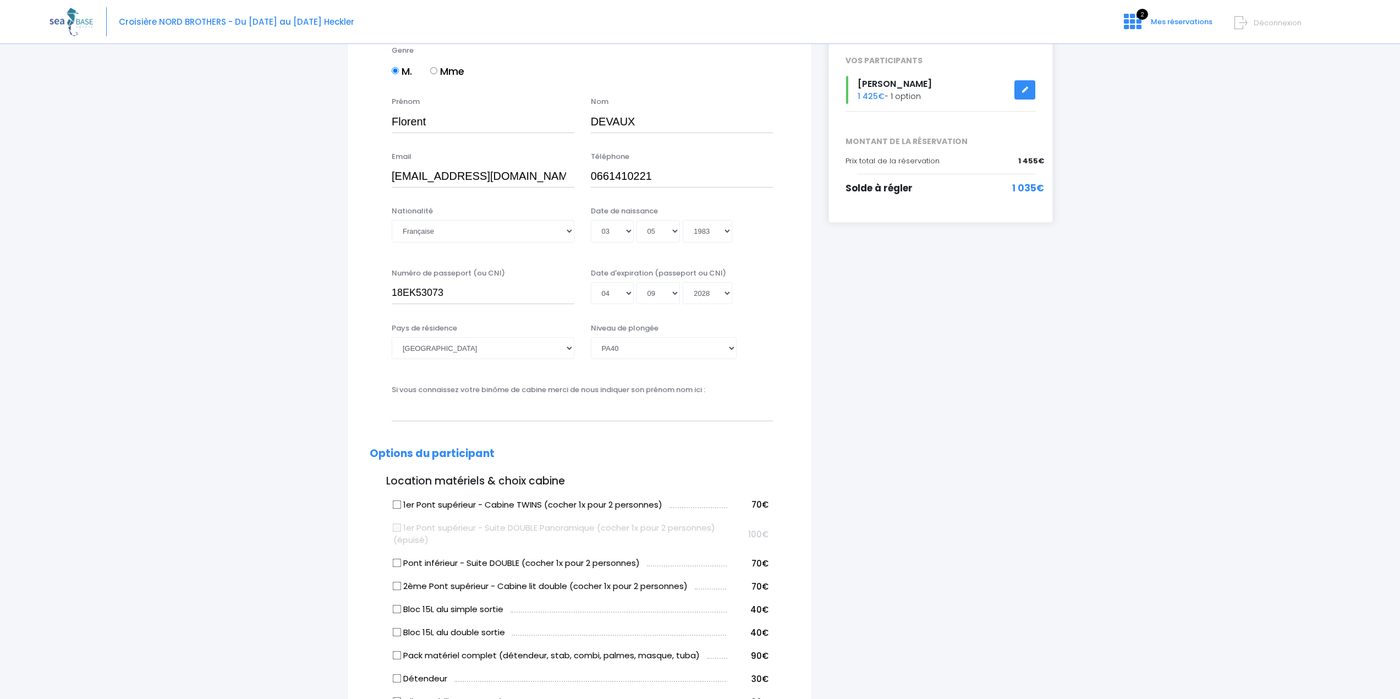
click at [789, 369] on div "Pays de résidence Afghanistan Afrique du Sud Albanie Algérie Allemagne Andorre …" at bounding box center [579, 348] width 436 height 51
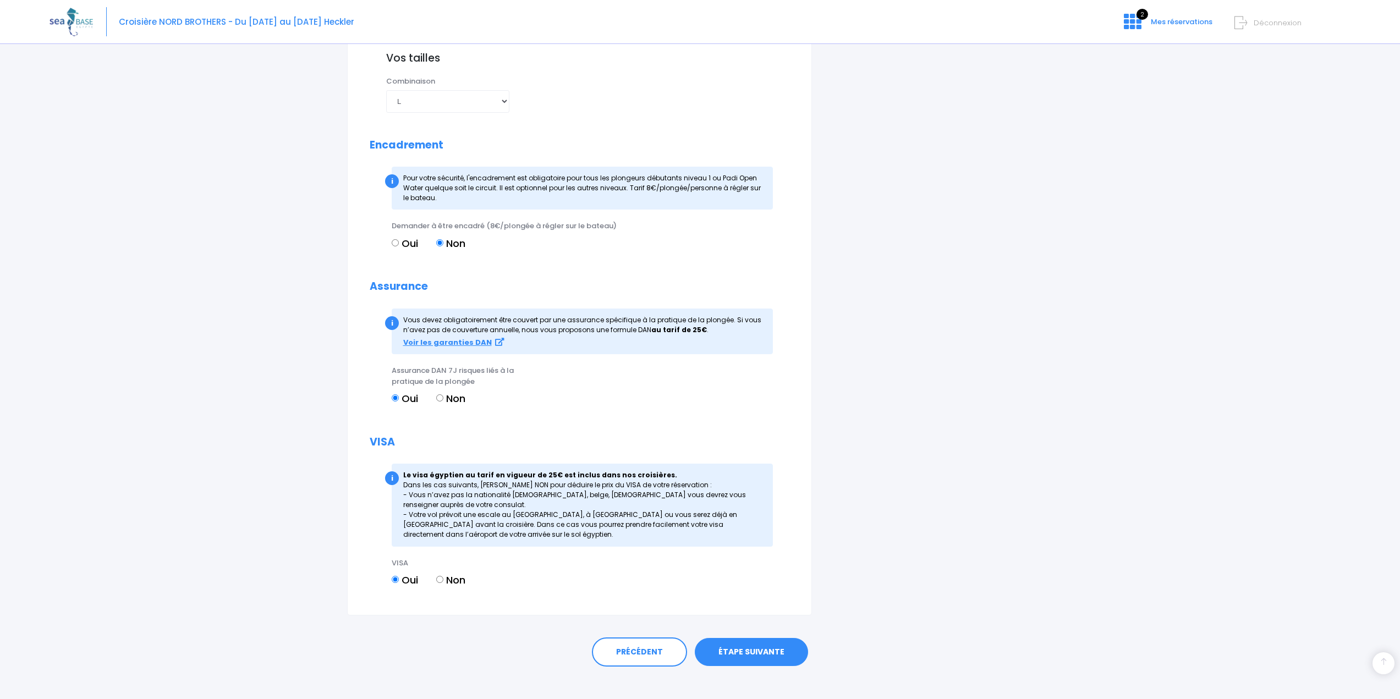
scroll to position [1211, 0]
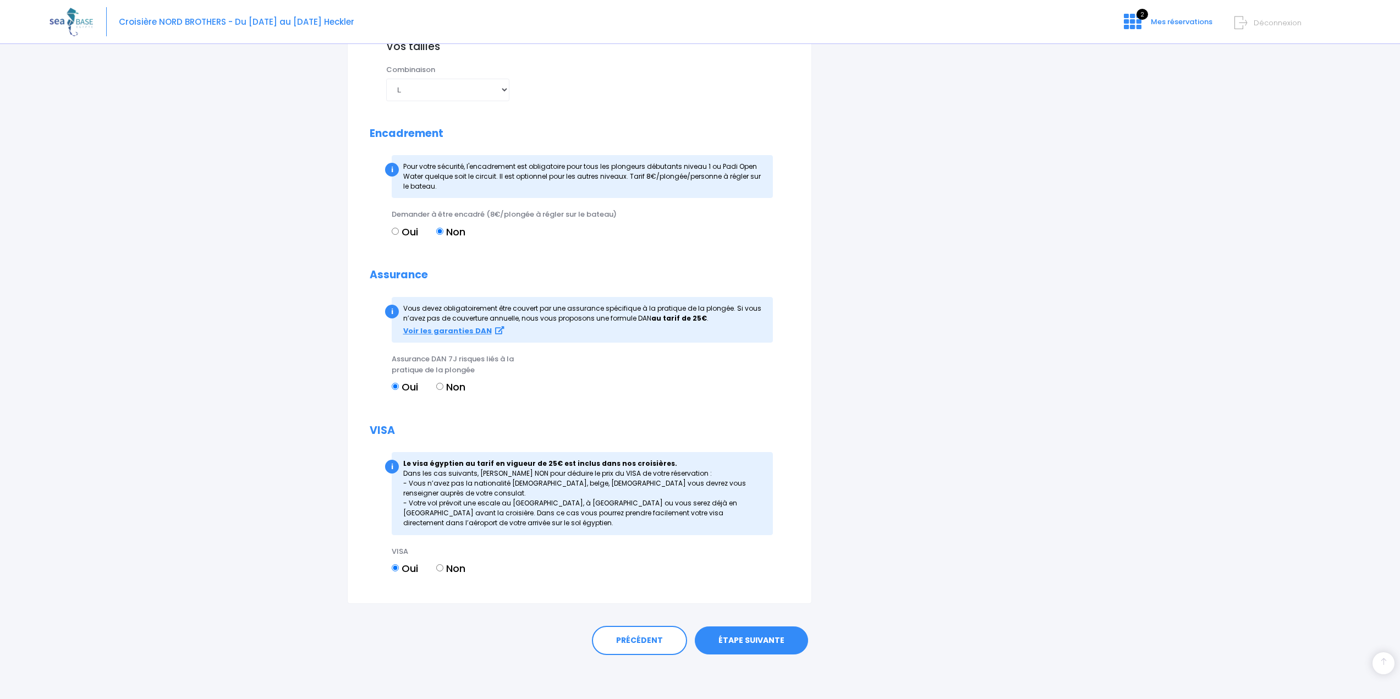
click at [759, 643] on link "ÉTAPE SUIVANTE" at bounding box center [751, 640] width 113 height 29
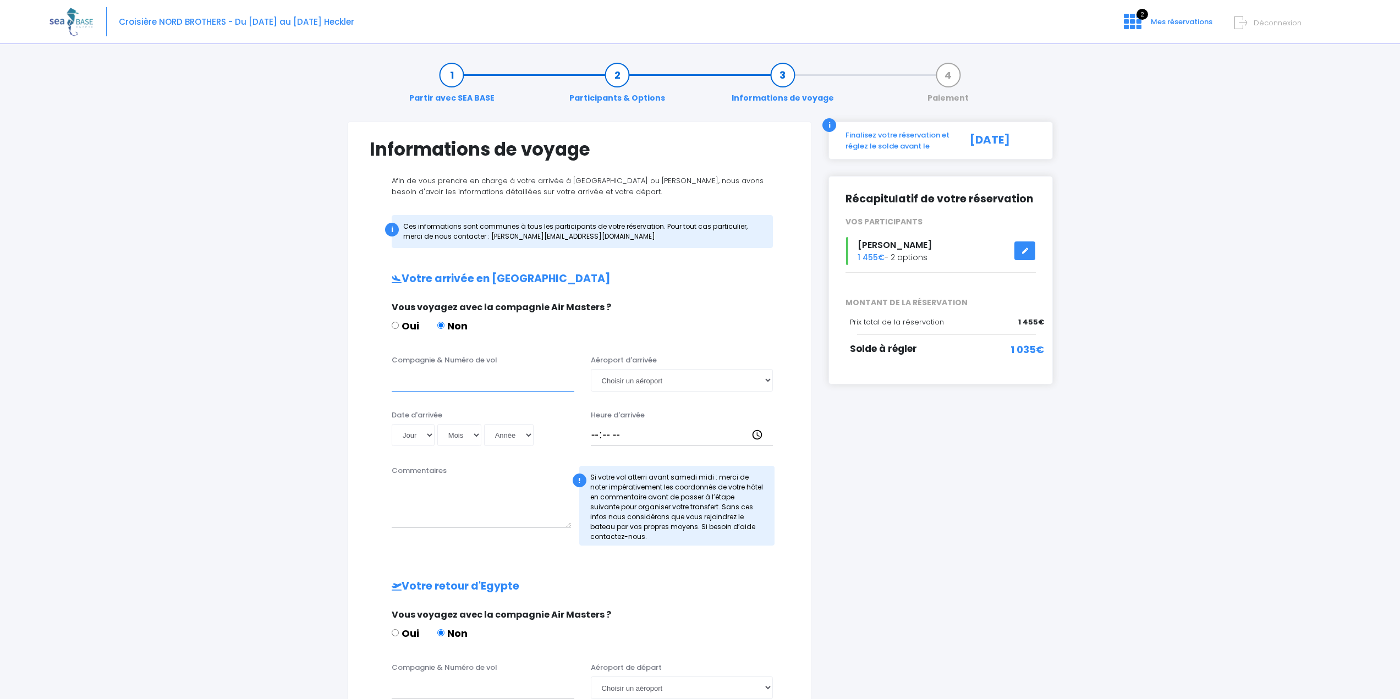
click at [481, 383] on input "Compagnie & Numéro de vol" at bounding box center [483, 380] width 183 height 22
type input "Transavia, TO8028"
click at [413, 434] on select "Jour 01 02 03 04 05 06 07 08 09 10 11 12 13 14 15 16 17 18 19 20 21 22 23 24 25…" at bounding box center [413, 435] width 43 height 22
select select "01"
click at [392, 424] on select "Jour 01 02 03 04 05 06 07 08 09 10 11 12 13 14 15 16 17 18 19 20 21 22 23 24 25…" at bounding box center [413, 435] width 43 height 22
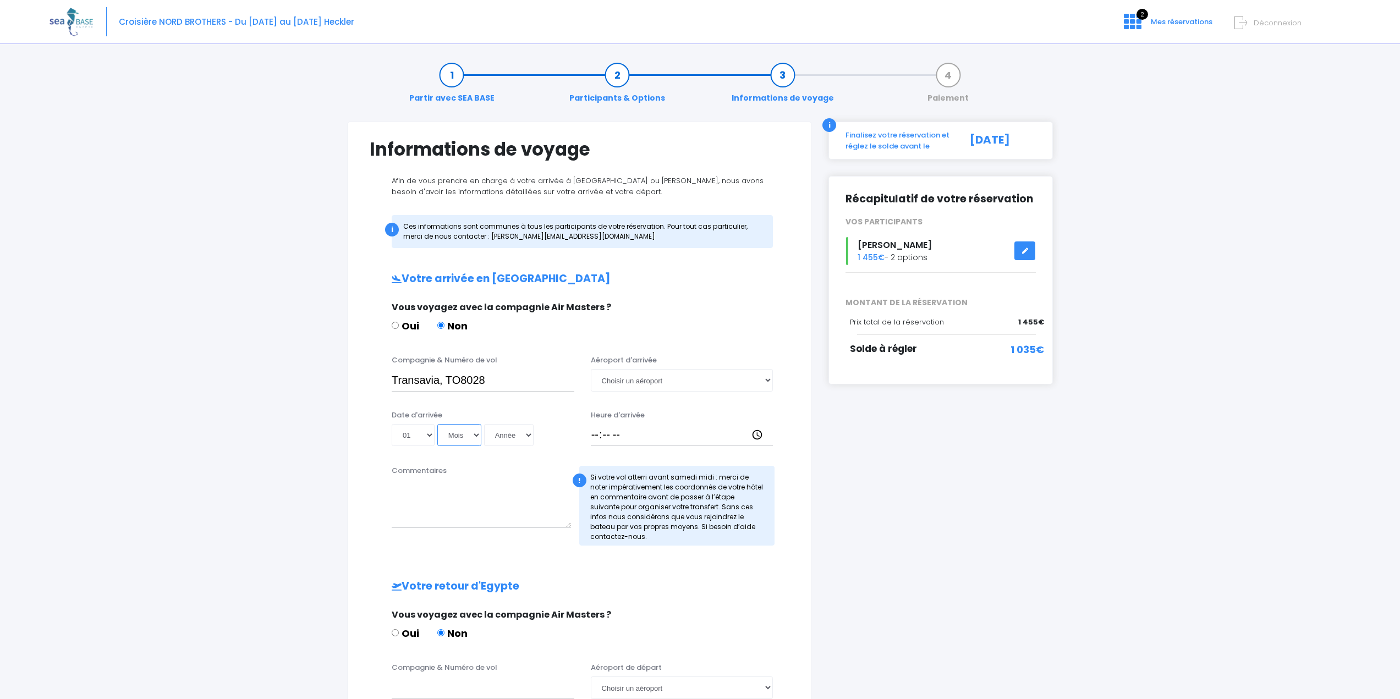
click at [458, 431] on select "Mois 01 02 03 04 05 06 07 08 09 10 11 12" at bounding box center [459, 435] width 44 height 22
select select "11"
click at [437, 424] on select "Mois 01 02 03 04 05 06 07 08 09 10 11 12" at bounding box center [459, 435] width 44 height 22
click at [510, 434] on select "Année 2045 2044 2043 2042 2041 2040 2039 2038 2037 2036 2035 2034 2033 2032 203…" at bounding box center [508, 435] width 49 height 22
select select "2026"
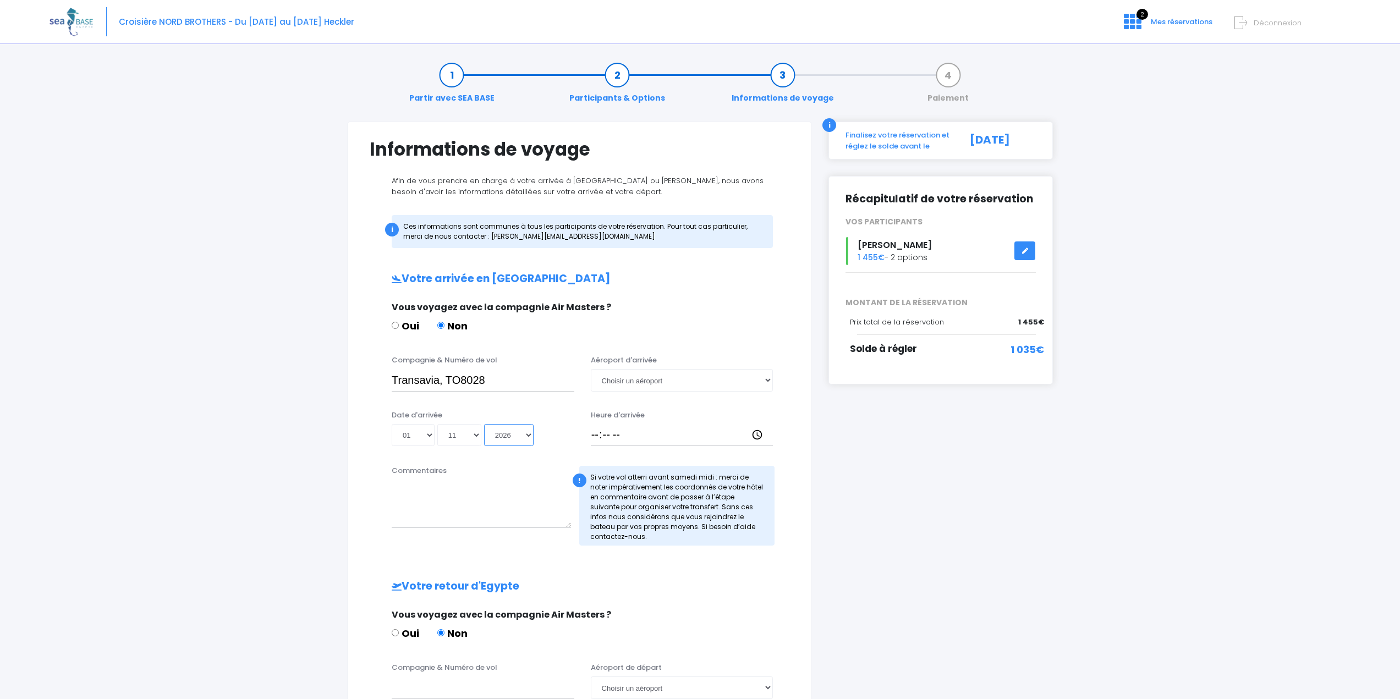
click at [484, 424] on select "Année 2045 2044 2043 2042 2041 2040 2039 2038 2037 2036 2035 2034 2033 2032 203…" at bounding box center [508, 435] width 49 height 22
type input "2026-11-01"
click at [630, 383] on select "Choisir un aéroport Hurghada Marsa Alam" at bounding box center [682, 380] width 183 height 22
select select "Hurghada"
click at [591, 369] on select "Choisir un aéroport Hurghada Marsa Alam" at bounding box center [682, 380] width 183 height 22
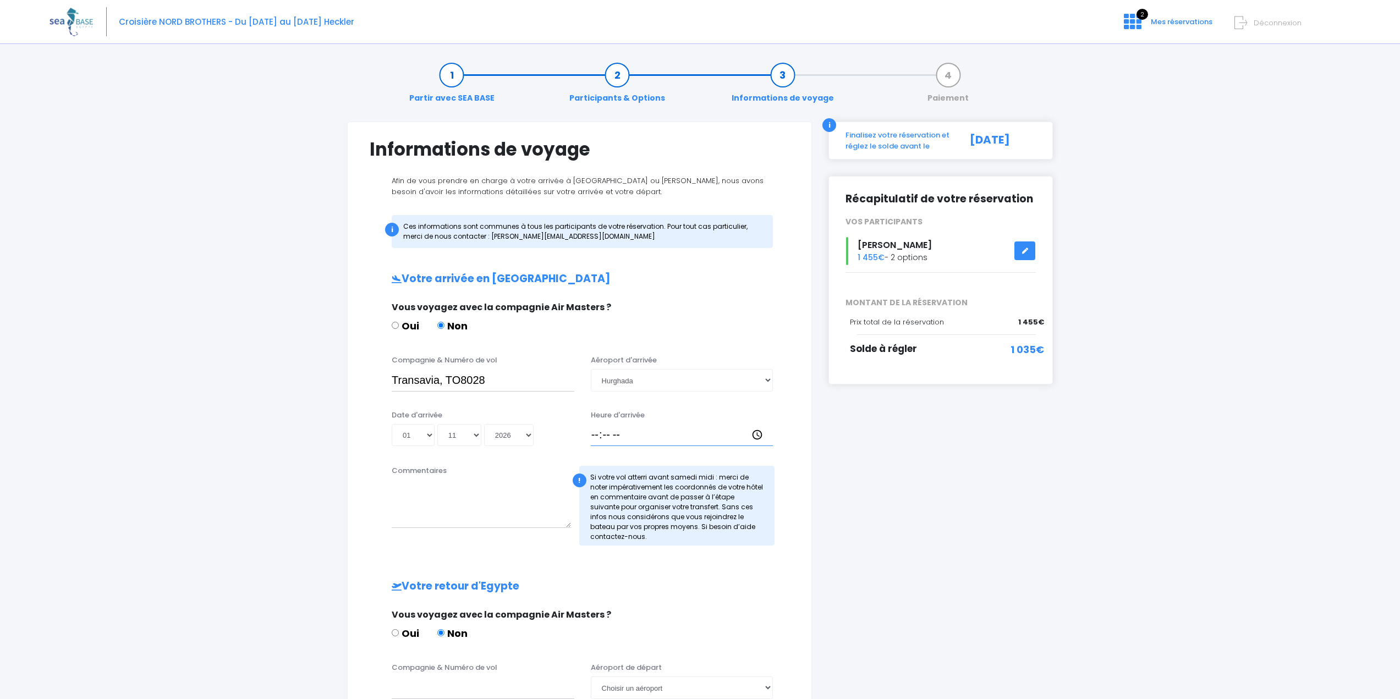
click at [597, 432] on input "Heure d'arrivée" at bounding box center [682, 435] width 183 height 22
type input "18:30"
click at [500, 511] on textarea "Commentaires" at bounding box center [481, 504] width 179 height 48
drag, startPoint x: 500, startPoint y: 511, endPoint x: 354, endPoint y: 556, distance: 153.1
click at [354, 556] on div "Informations de voyage Afin de vous prendre en charge à votre arrivée à Hurghad…" at bounding box center [579, 496] width 465 height 749
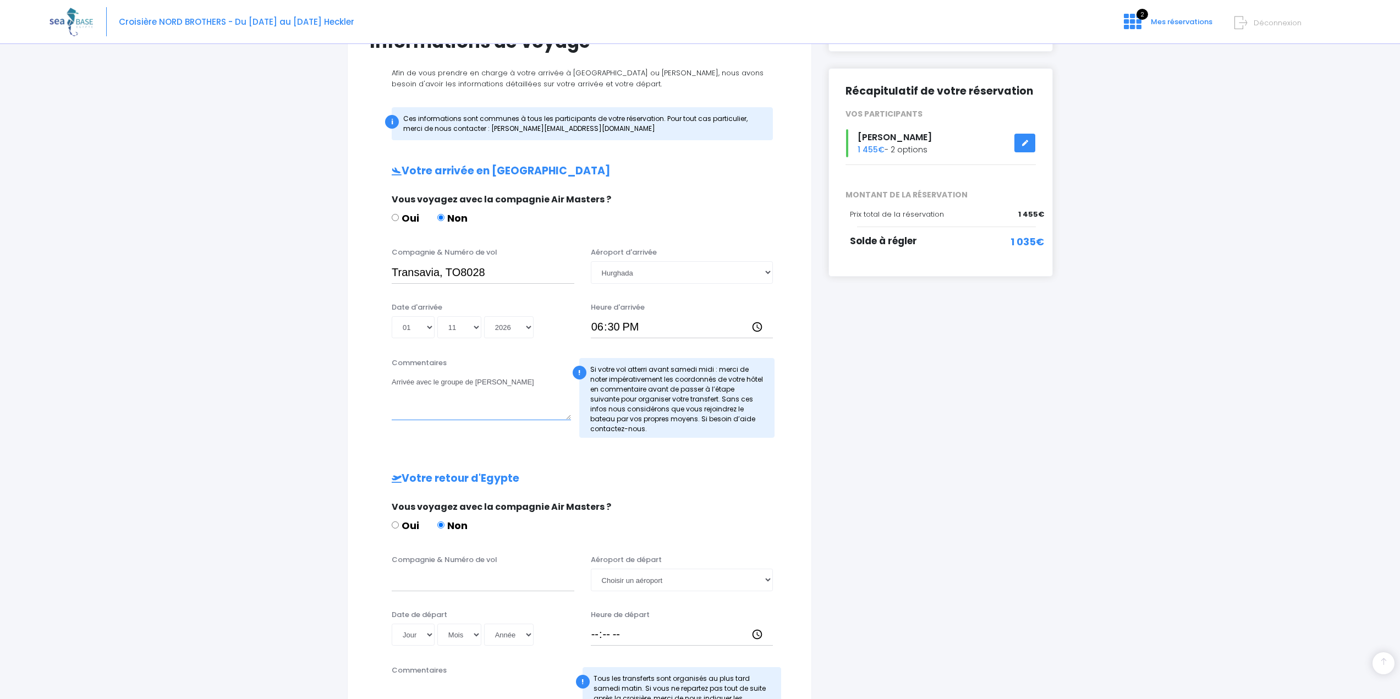
scroll to position [267, 0]
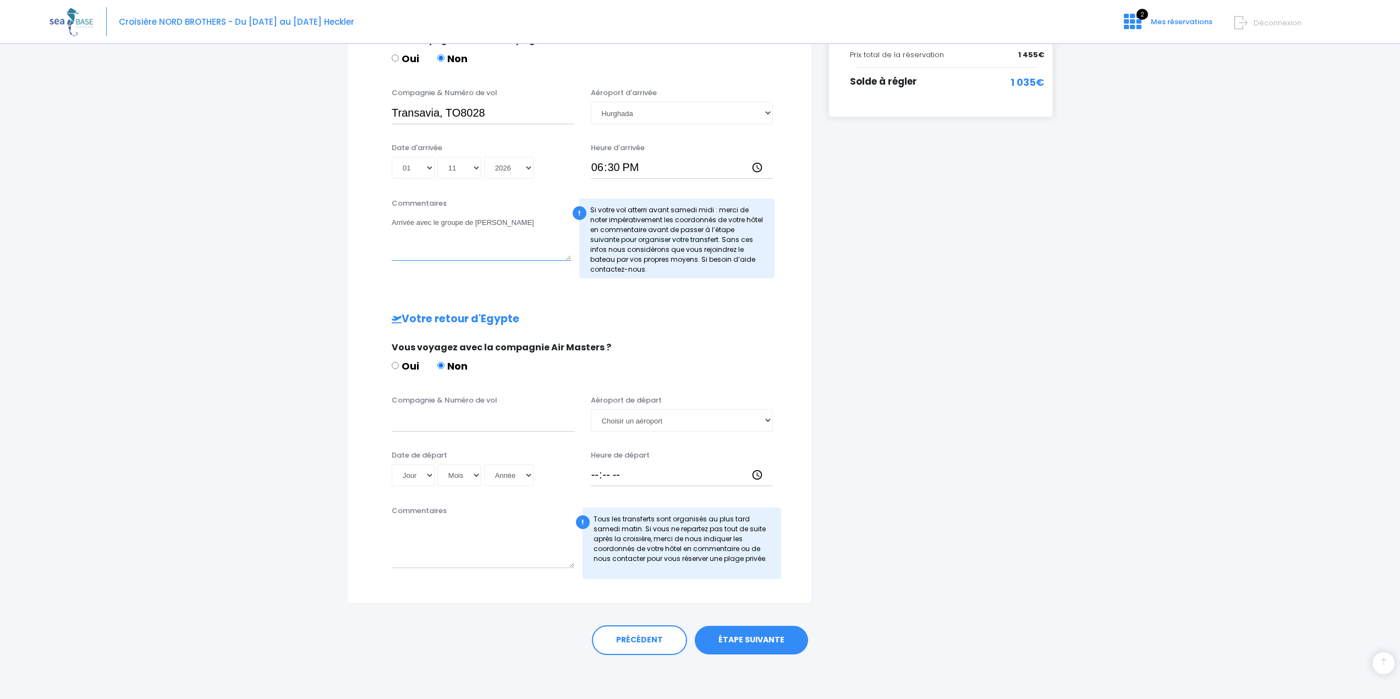
type textarea "Arrivée avec le groupe de Sylvie"
click at [481, 537] on textarea "Commentaires" at bounding box center [483, 544] width 183 height 48
paste textarea "mgrau@labrubio.com"
drag, startPoint x: 473, startPoint y: 530, endPoint x: 162, endPoint y: 479, distance: 316.0
click at [162, 479] on div "Partir avec SEA BASE Participants & Options Informations de voyage Paiement Inf…" at bounding box center [699, 241] width 1301 height 915
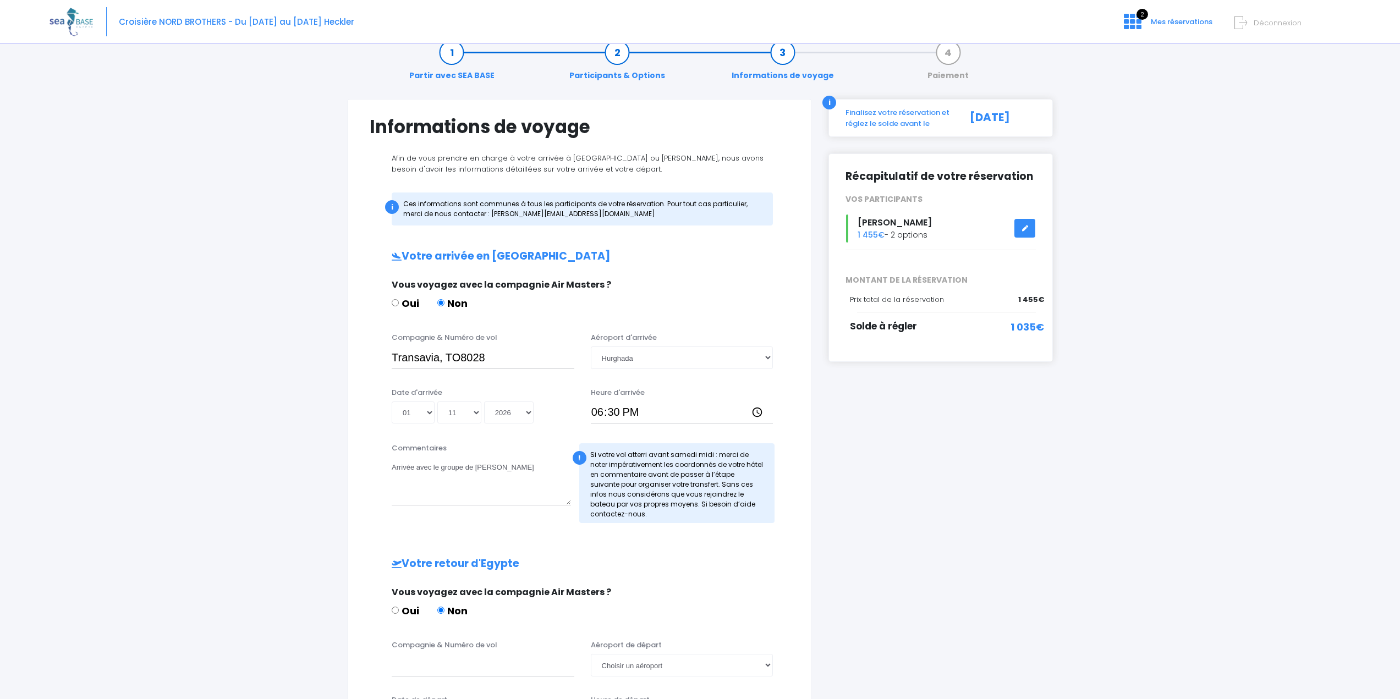
scroll to position [0, 0]
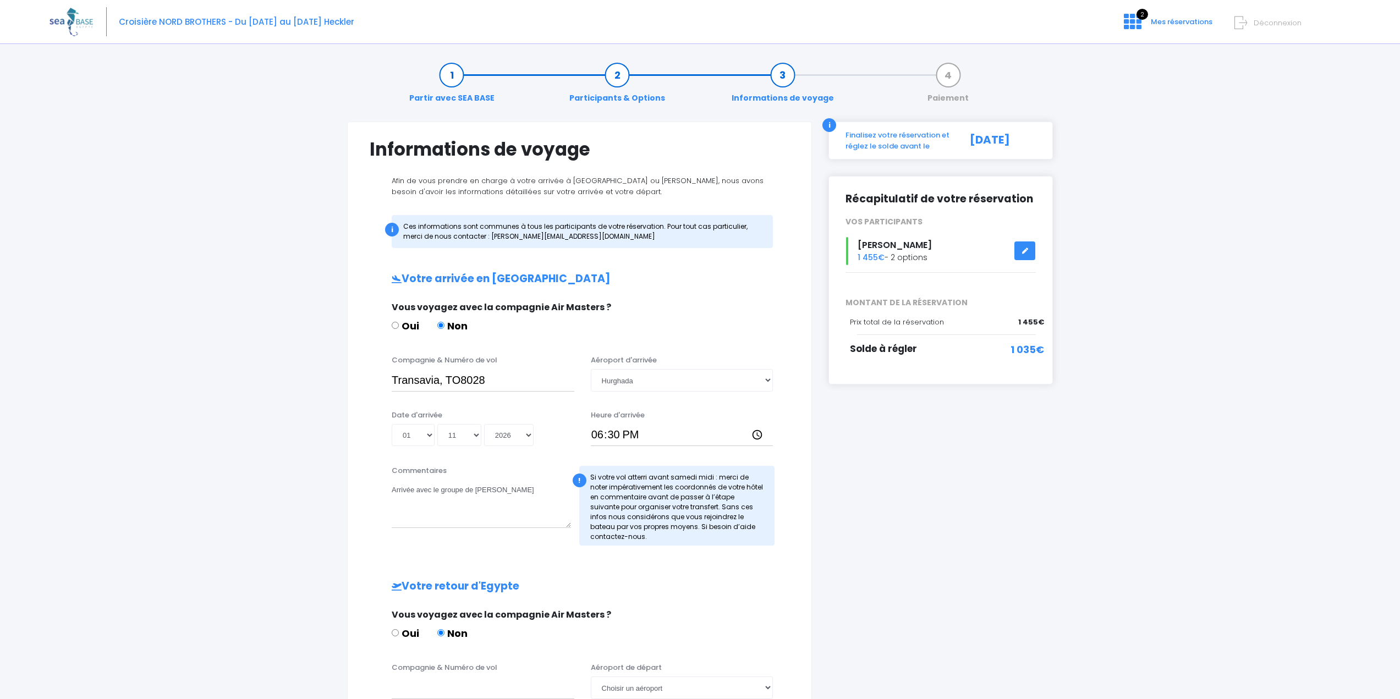
type textarea "Départ avec le groupe de Sylvie"
click at [412, 491] on textarea "Arrivée avec le groupe de Sylvie" at bounding box center [481, 504] width 179 height 48
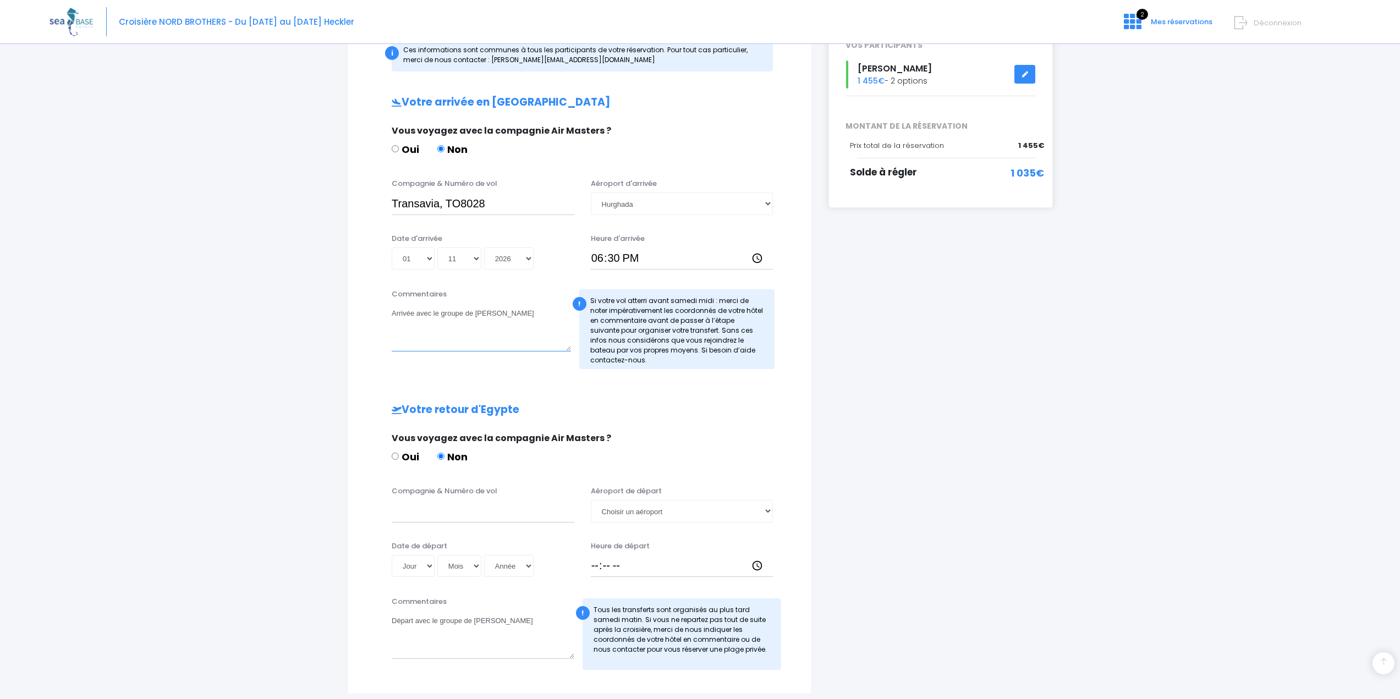
scroll to position [267, 0]
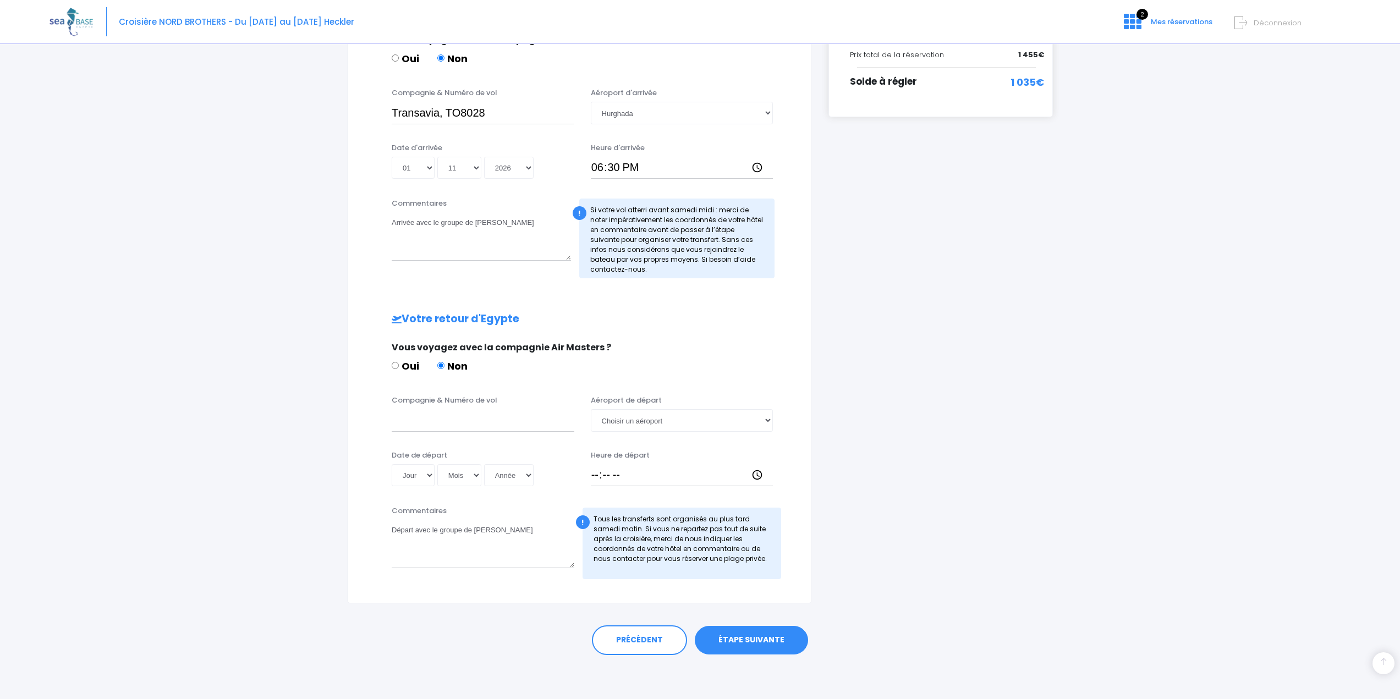
click at [459, 432] on div "Compagnie & Numéro de vol Aéroport de départ Choisir un aéroport Hurghada Marsa…" at bounding box center [579, 416] width 436 height 43
click at [463, 425] on input "Compagnie & Numéro de vol" at bounding box center [483, 420] width 183 height 22
drag, startPoint x: 477, startPoint y: 107, endPoint x: 487, endPoint y: 113, distance: 11.6
click at [484, 109] on input "Transavia, TO8028" at bounding box center [483, 113] width 183 height 22
click at [473, 117] on input "Transavia, TO8082" at bounding box center [483, 113] width 183 height 22
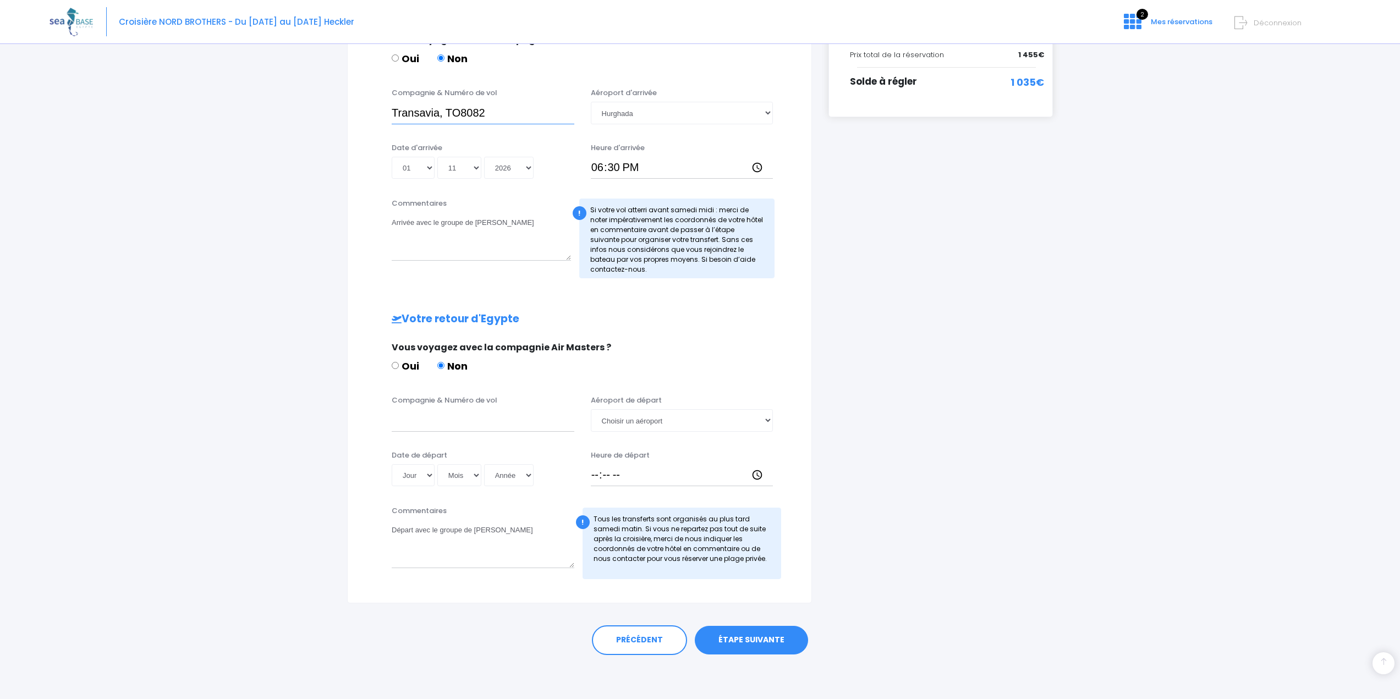
click at [476, 114] on input "Transavia, TO8082" at bounding box center [483, 113] width 183 height 22
drag, startPoint x: 491, startPoint y: 114, endPoint x: 476, endPoint y: 115, distance: 15.4
click at [476, 115] on input "Transavia, TO8082" at bounding box center [483, 113] width 183 height 22
drag, startPoint x: 490, startPoint y: 114, endPoint x: 387, endPoint y: 146, distance: 107.5
click at [387, 146] on div "Compagnie & Numéro de vol Transavia, TO8066 Aéroport d'arrivée Choisir un aérop…" at bounding box center [580, 137] width 420 height 100
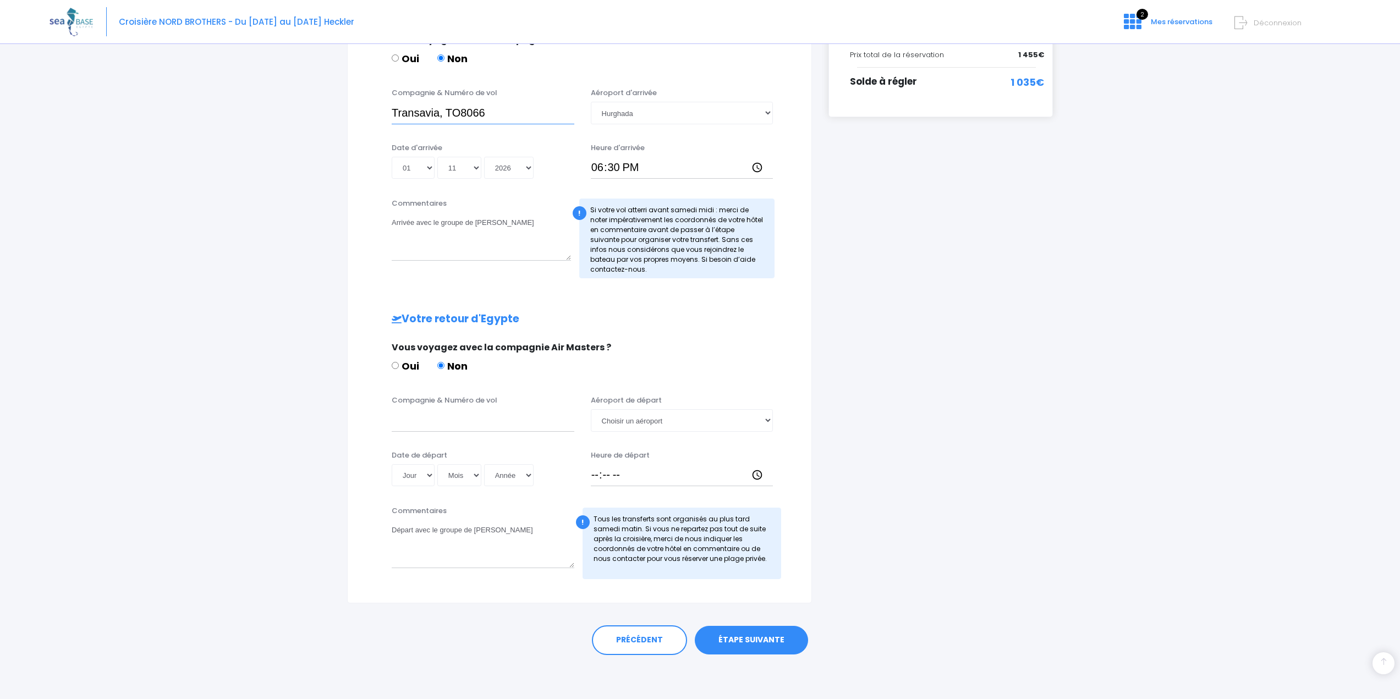
type input "Transavia, TO8066"
click at [451, 426] on input "Compagnie & Numéro de vol" at bounding box center [483, 420] width 183 height 22
paste input "Transavia, TO8066"
type input "Transavia, TO8066"
click at [429, 475] on select "Jour 01 02 03 04 05 06 07 08 09 10 11 12 13 14 15 16 17 18 19 20 21 22 23 24 25…" at bounding box center [413, 475] width 43 height 22
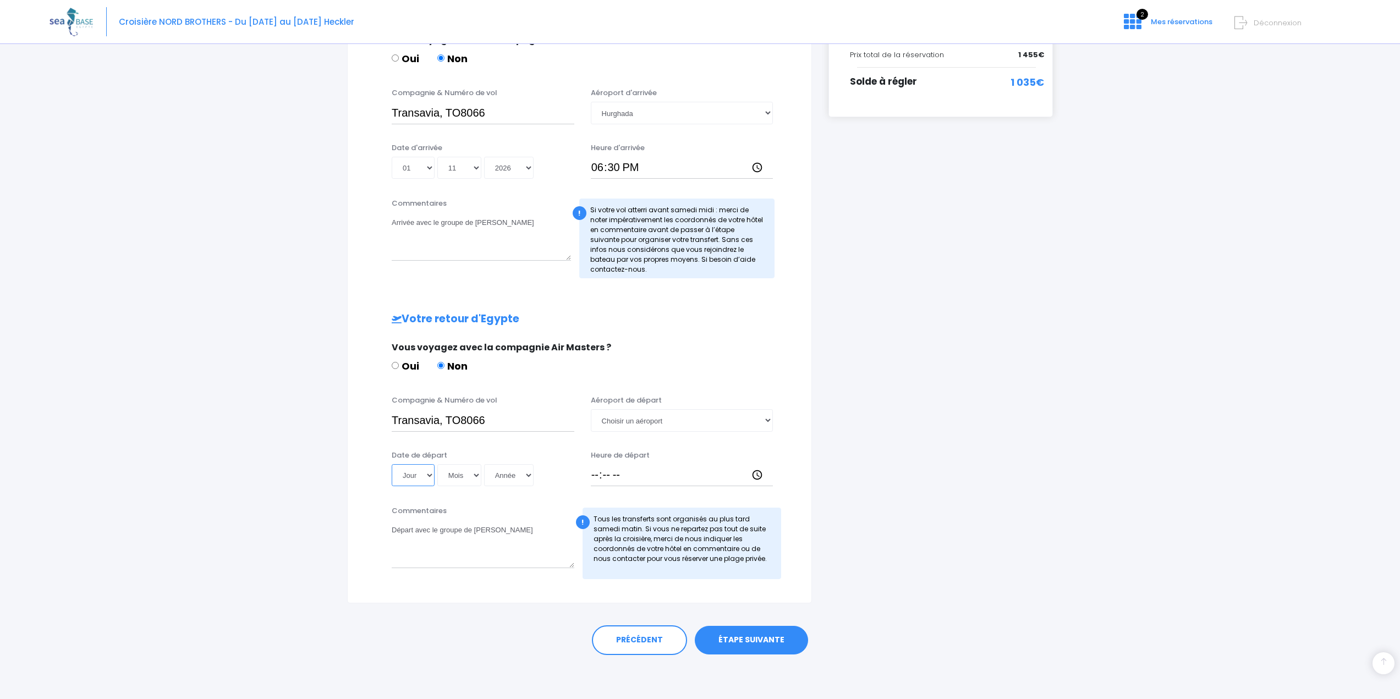
select select "08"
click at [392, 464] on select "Jour 01 02 03 04 05 06 07 08 09 10 11 12 13 14 15 16 17 18 19 20 21 22 23 24 25…" at bounding box center [413, 475] width 43 height 22
click at [466, 477] on select "Mois 01 02 03 04 05 06 07 08 09 10 11 12" at bounding box center [459, 475] width 44 height 22
select select "11"
click at [437, 464] on select "Mois 01 02 03 04 05 06 07 08 09 10 11 12" at bounding box center [459, 475] width 44 height 22
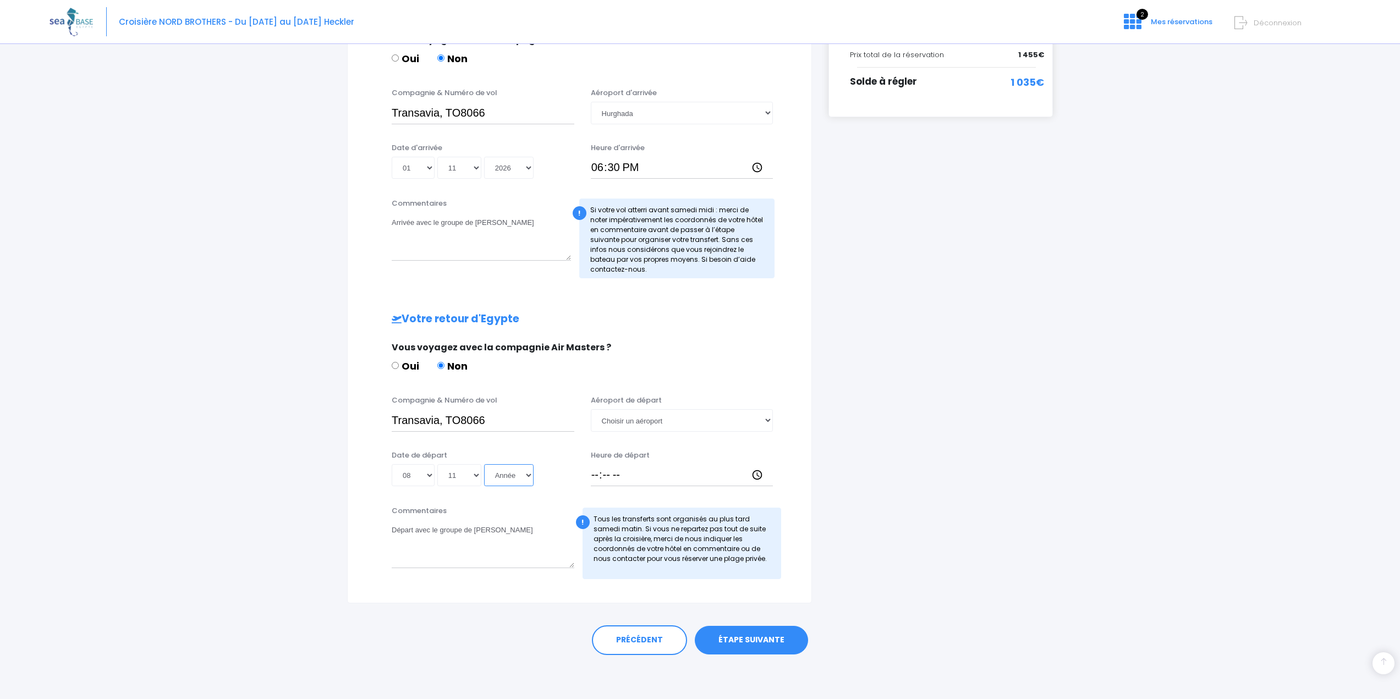
click at [517, 476] on select "Année 2045 2044 2043 2042 2041 2040 2039 2038 2037 2036 2035 2034 2033 2032 203…" at bounding box center [508, 475] width 49 height 22
select select "2026"
click at [484, 464] on select "Année 2045 2044 2043 2042 2041 2040 2039 2038 2037 2036 2035 2034 2033 2032 203…" at bounding box center [508, 475] width 49 height 22
type input "2026-11-08"
click at [648, 411] on select "Choisir un aéroport Hurghada Marsa Alam" at bounding box center [682, 420] width 183 height 22
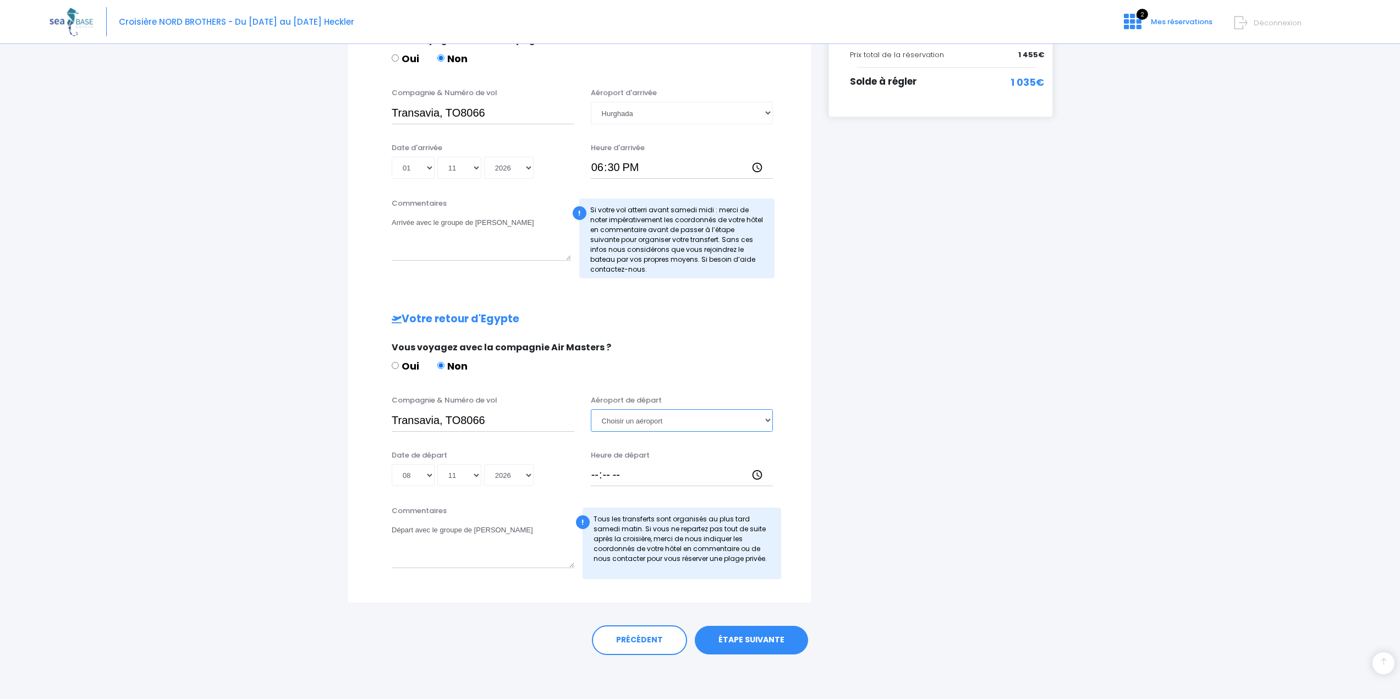
select select "Hurghada"
click at [591, 409] on select "Choisir un aéroport Hurghada Marsa Alam" at bounding box center [682, 420] width 183 height 22
click at [594, 469] on input "Heure de départ" at bounding box center [682, 475] width 183 height 22
type input "23:35"
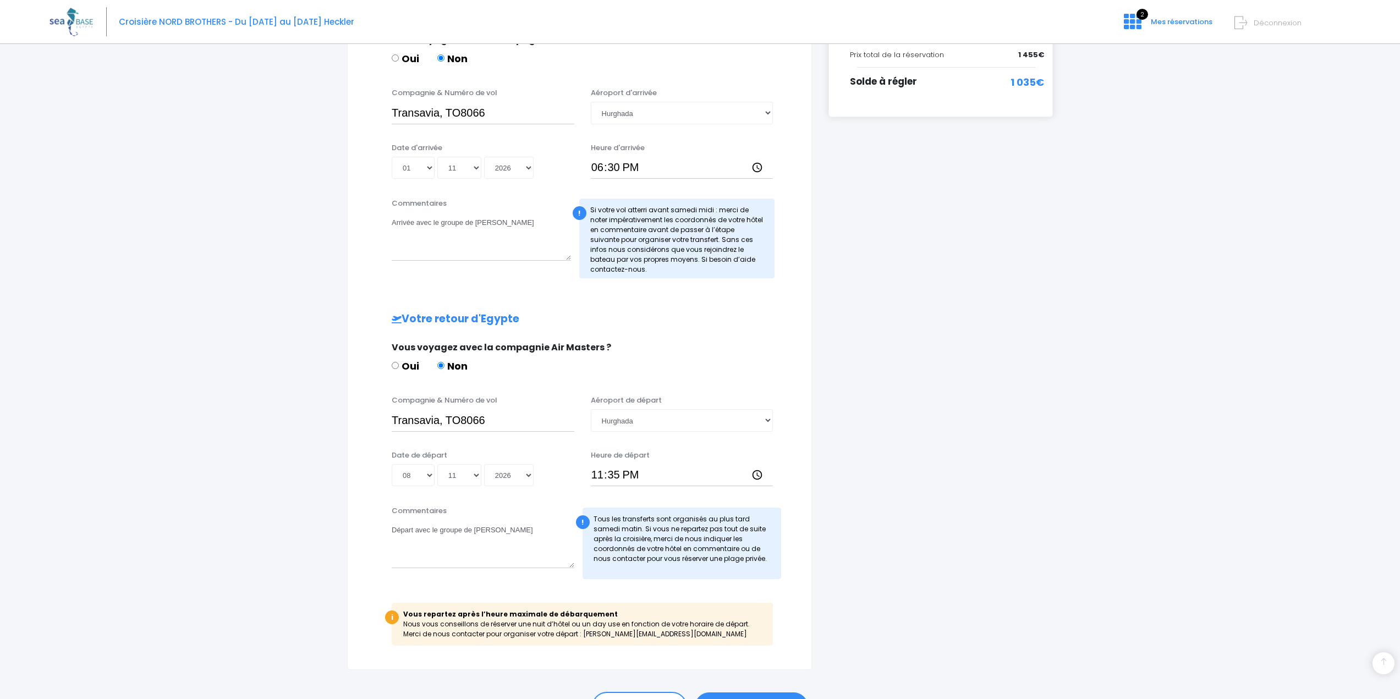
click at [498, 577] on div "Commentaires Départ avec le groupe de Sylvie" at bounding box center [482, 542] width 199 height 74
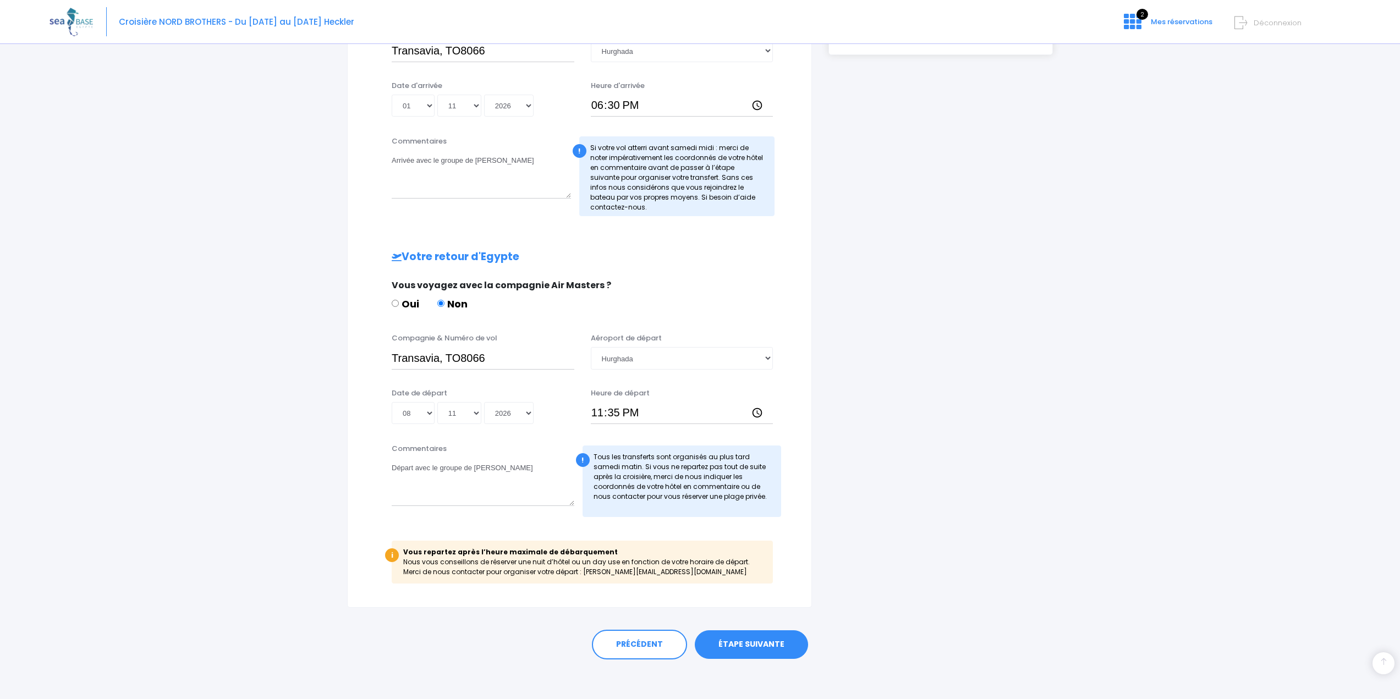
scroll to position [334, 0]
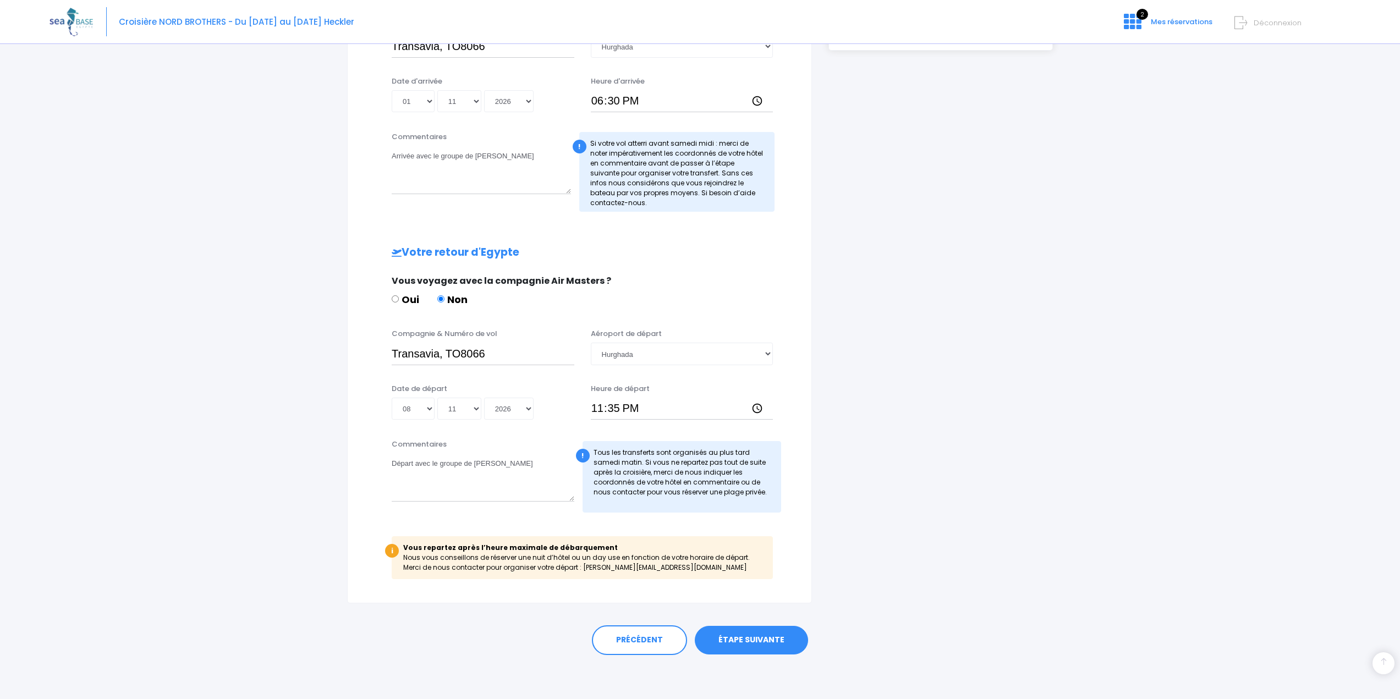
click at [749, 641] on link "ÉTAPE SUIVANTE" at bounding box center [751, 640] width 113 height 29
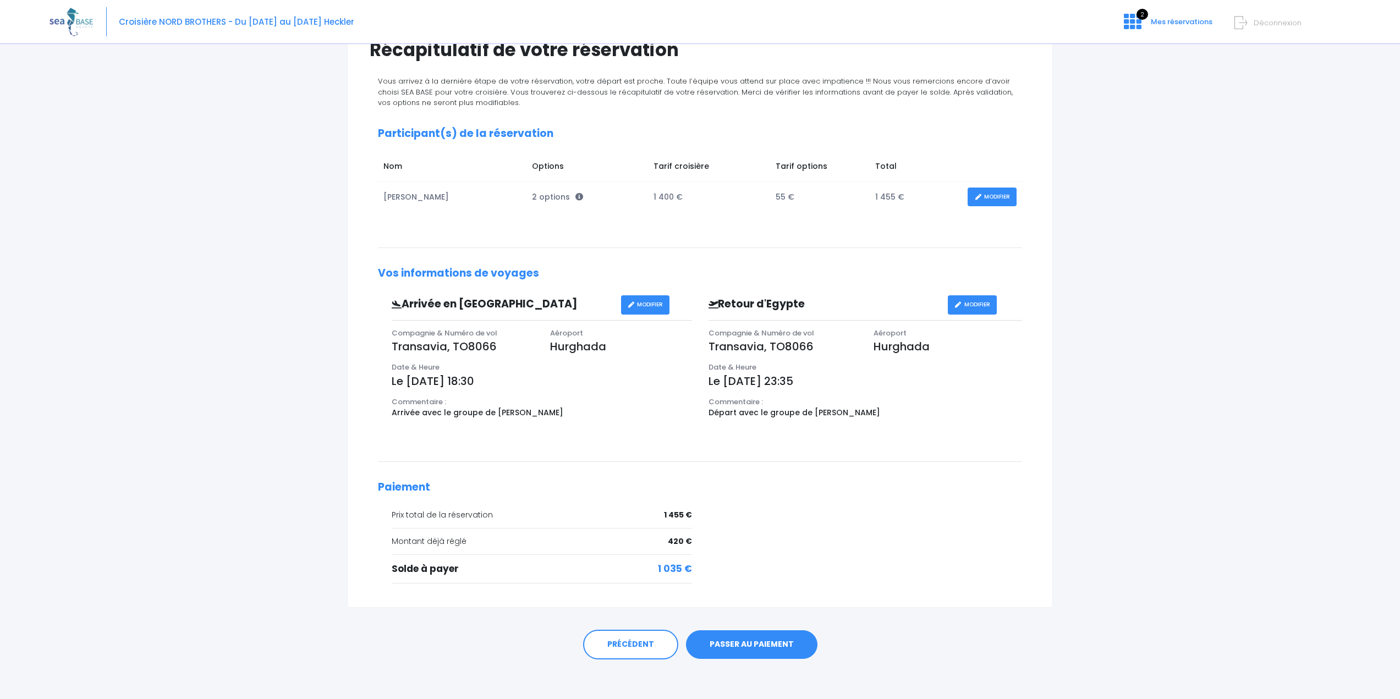
scroll to position [104, 0]
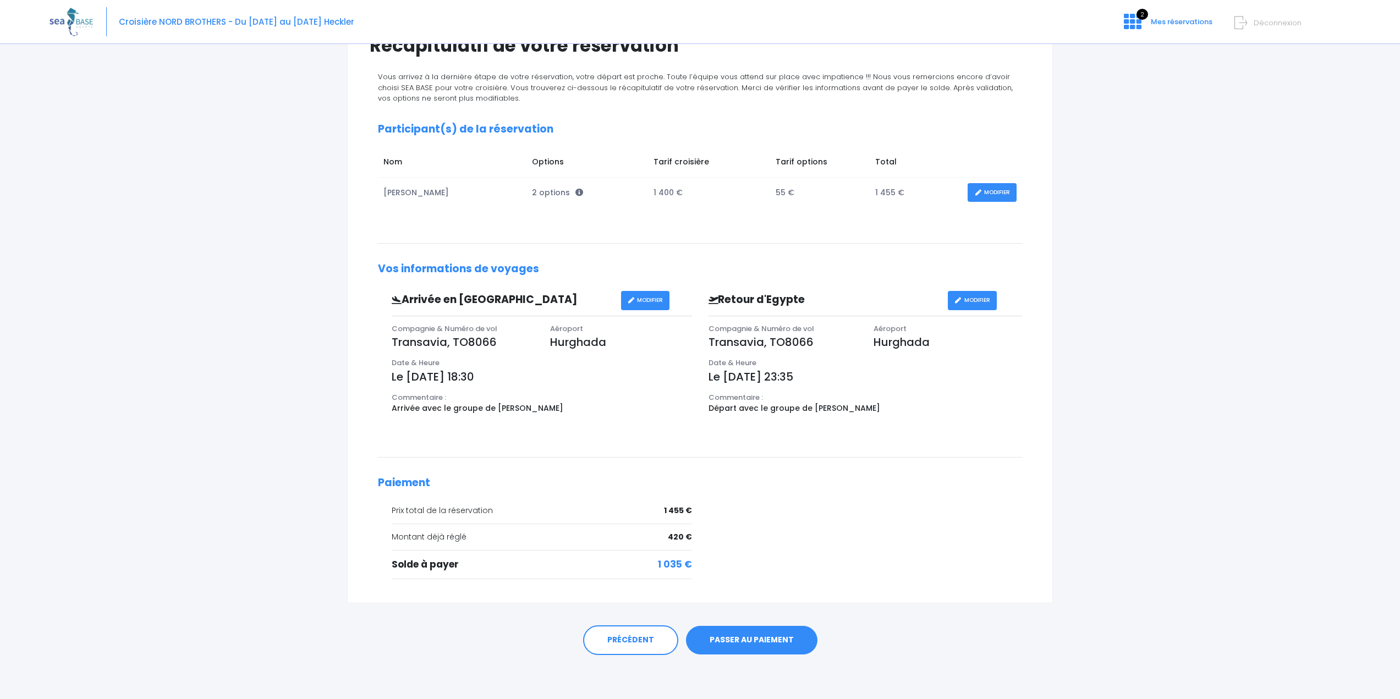
click at [784, 637] on link "PASSER AU PAIEMENT" at bounding box center [751, 640] width 131 height 29
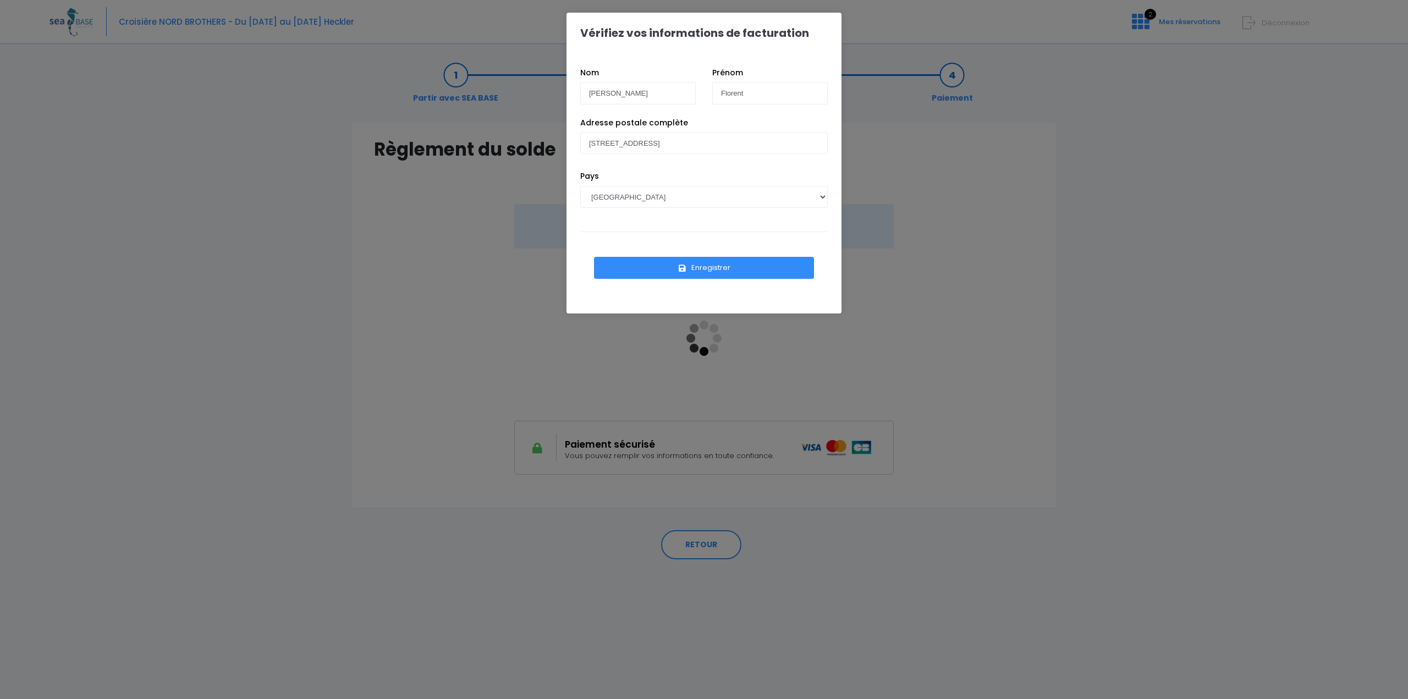
click at [673, 267] on button "Enregistrer" at bounding box center [704, 268] width 220 height 22
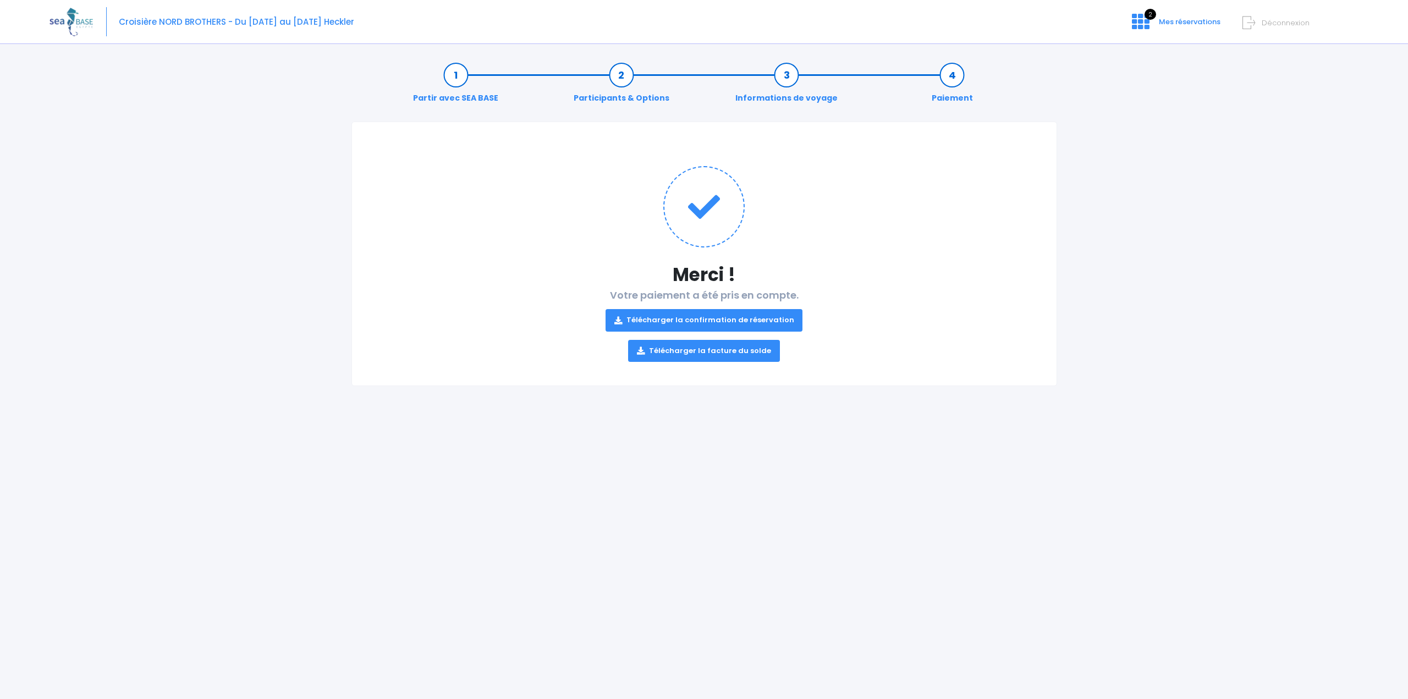
click at [711, 316] on link "Télécharger la confirmation de réservation" at bounding box center [703, 320] width 197 height 22
click at [718, 345] on link "Télécharger la facture du solde" at bounding box center [704, 351] width 152 height 22
click at [73, 18] on img at bounding box center [70, 22] width 43 height 28
click at [1138, 15] on icon at bounding box center [1141, 22] width 18 height 18
click at [1140, 32] on div "Croisière NORD BROTHERS - Du [DATE] au [DATE] Heckler 2 Mes réservations Déconn…" at bounding box center [695, 22] width 1292 height 44
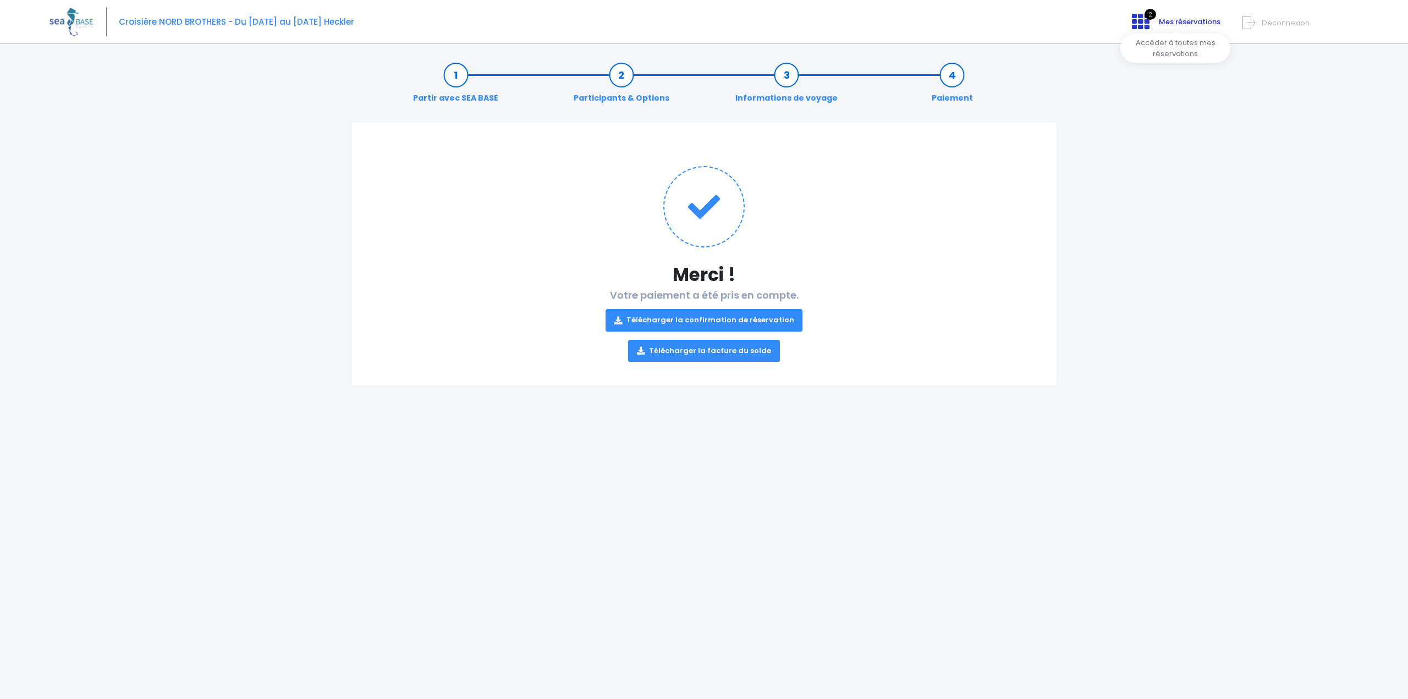
click at [1139, 22] on icon at bounding box center [1141, 22] width 18 height 18
click at [1153, 57] on div "Partir avec SEA BASE Participants & Options Informations de voyage Paiement Mer…" at bounding box center [703, 375] width 1309 height 648
click at [1145, 25] on icon at bounding box center [1141, 22] width 18 height 18
click at [1178, 21] on span "Mes réservations" at bounding box center [1190, 21] width 62 height 10
